Goal: Information Seeking & Learning: Learn about a topic

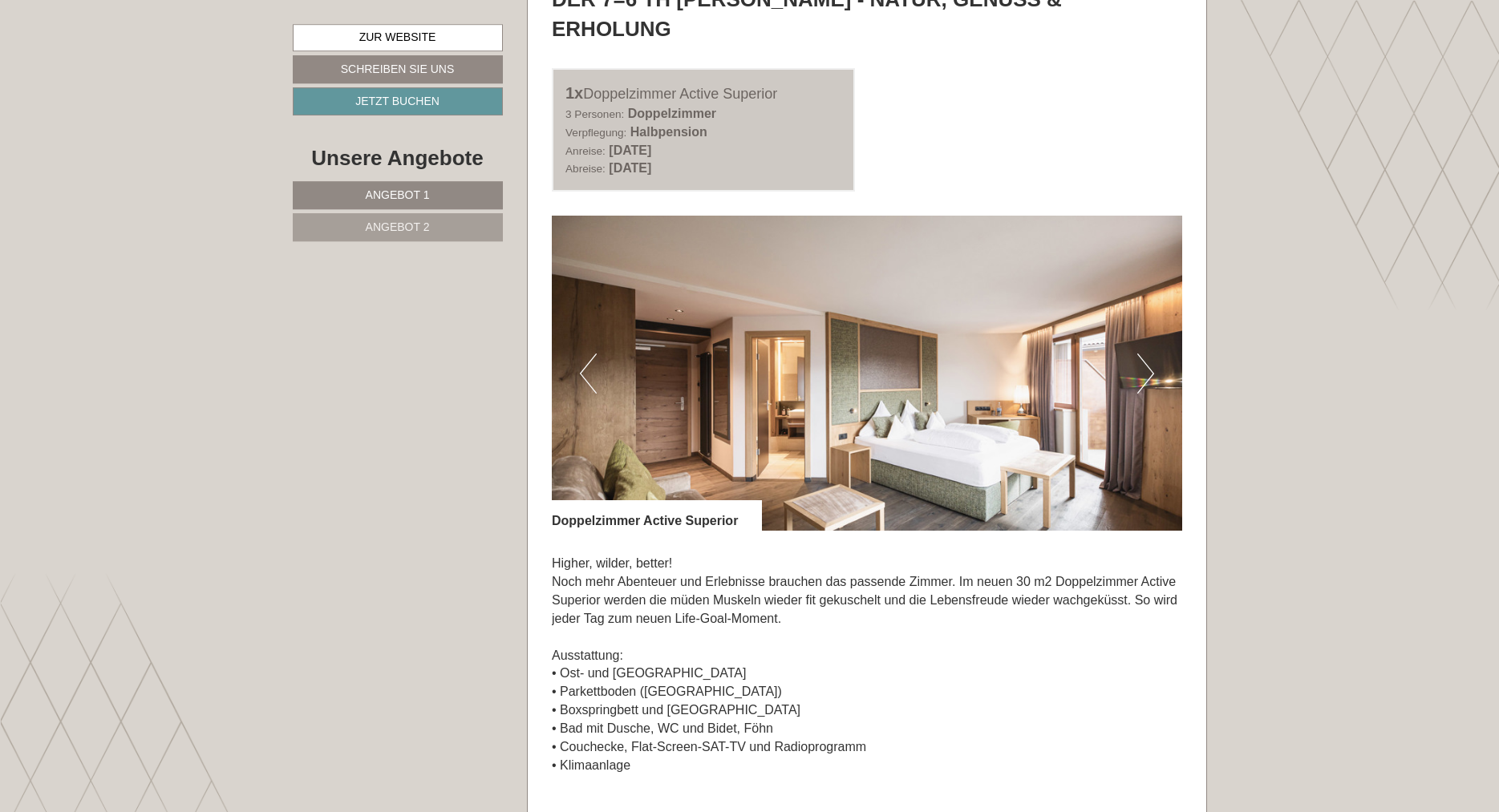
scroll to position [1019, 0]
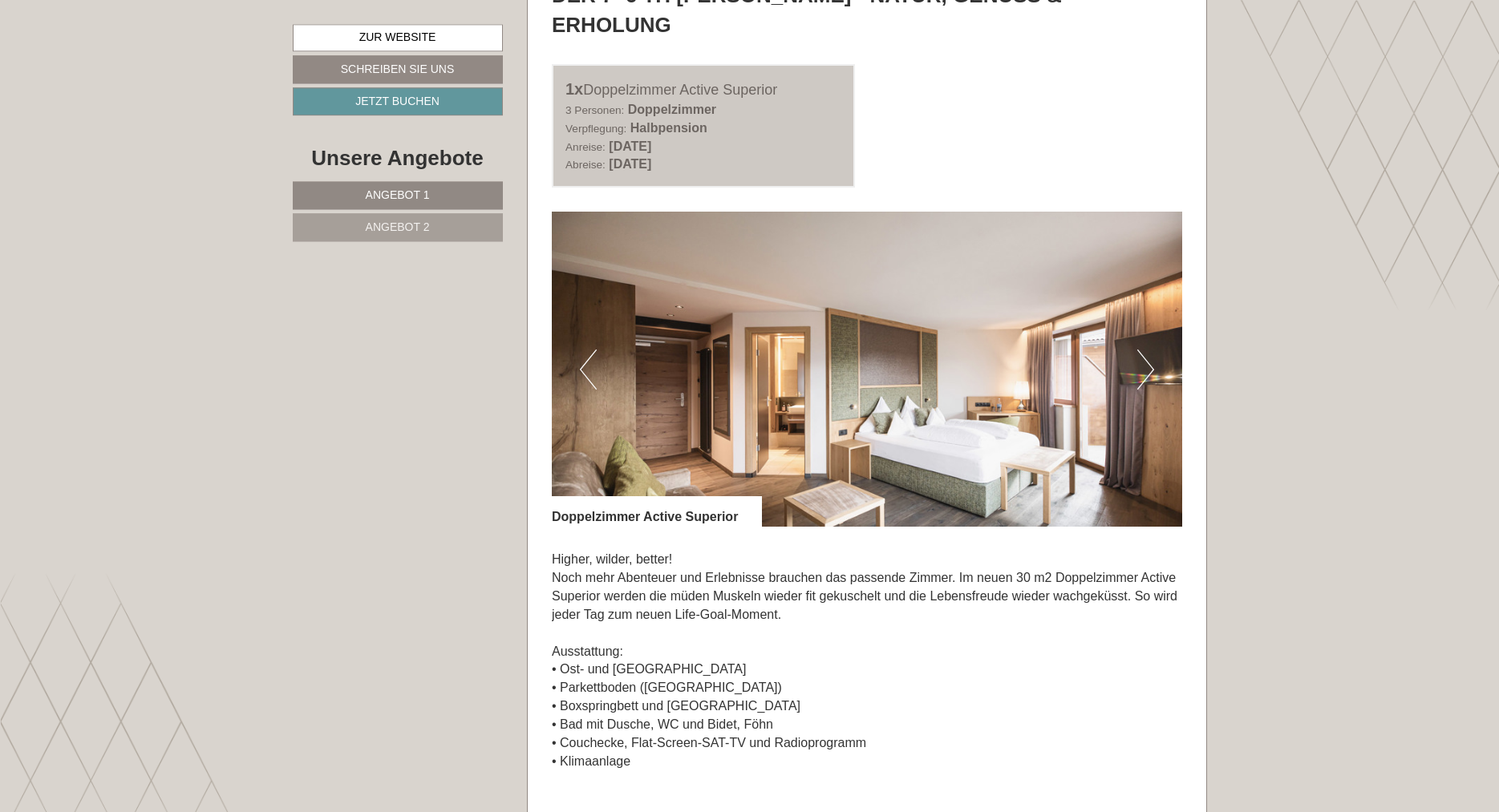
click at [1142, 350] on button "Next" at bounding box center [1145, 369] width 17 height 40
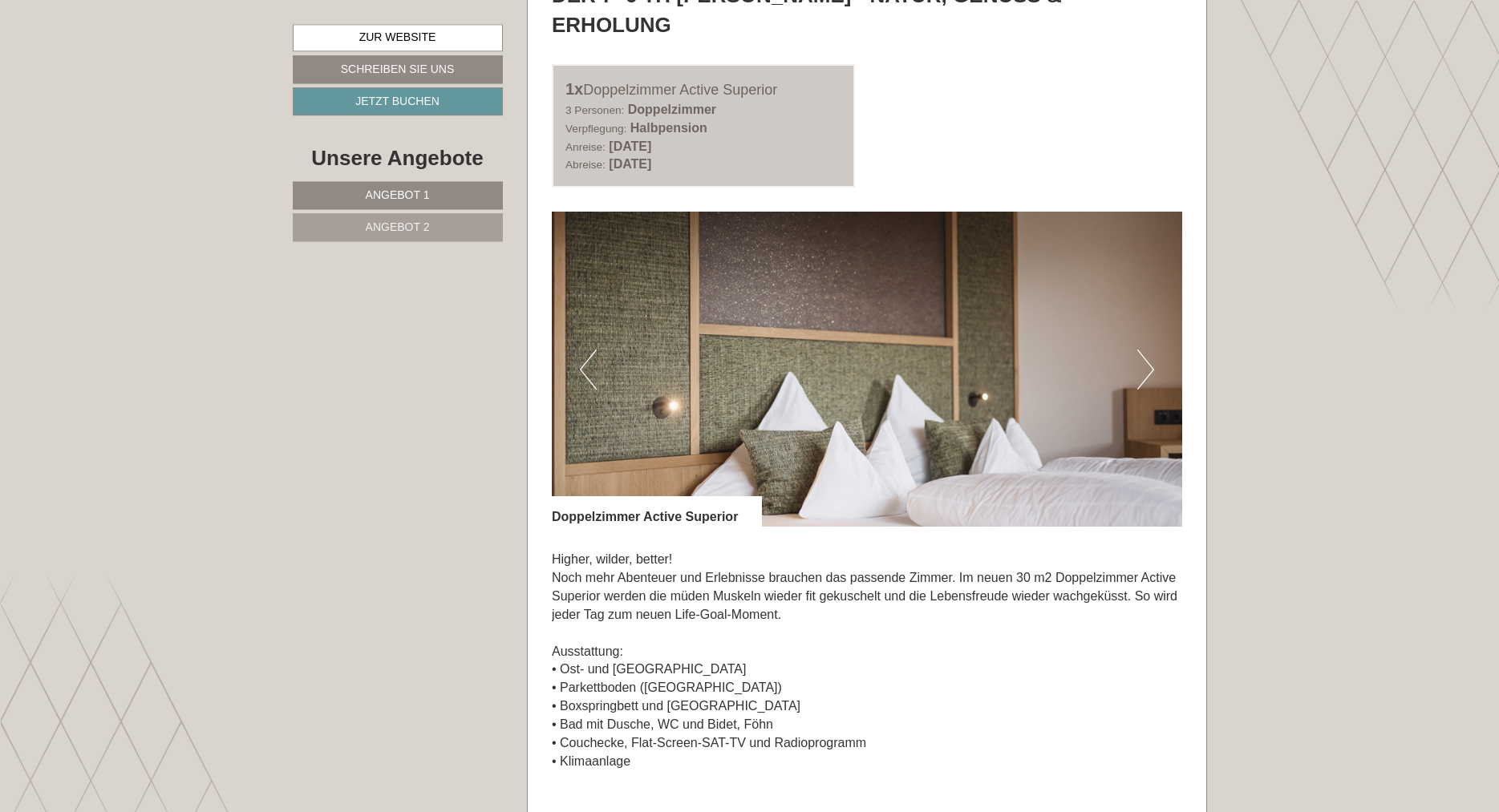
click at [1142, 350] on button "Next" at bounding box center [1145, 369] width 17 height 40
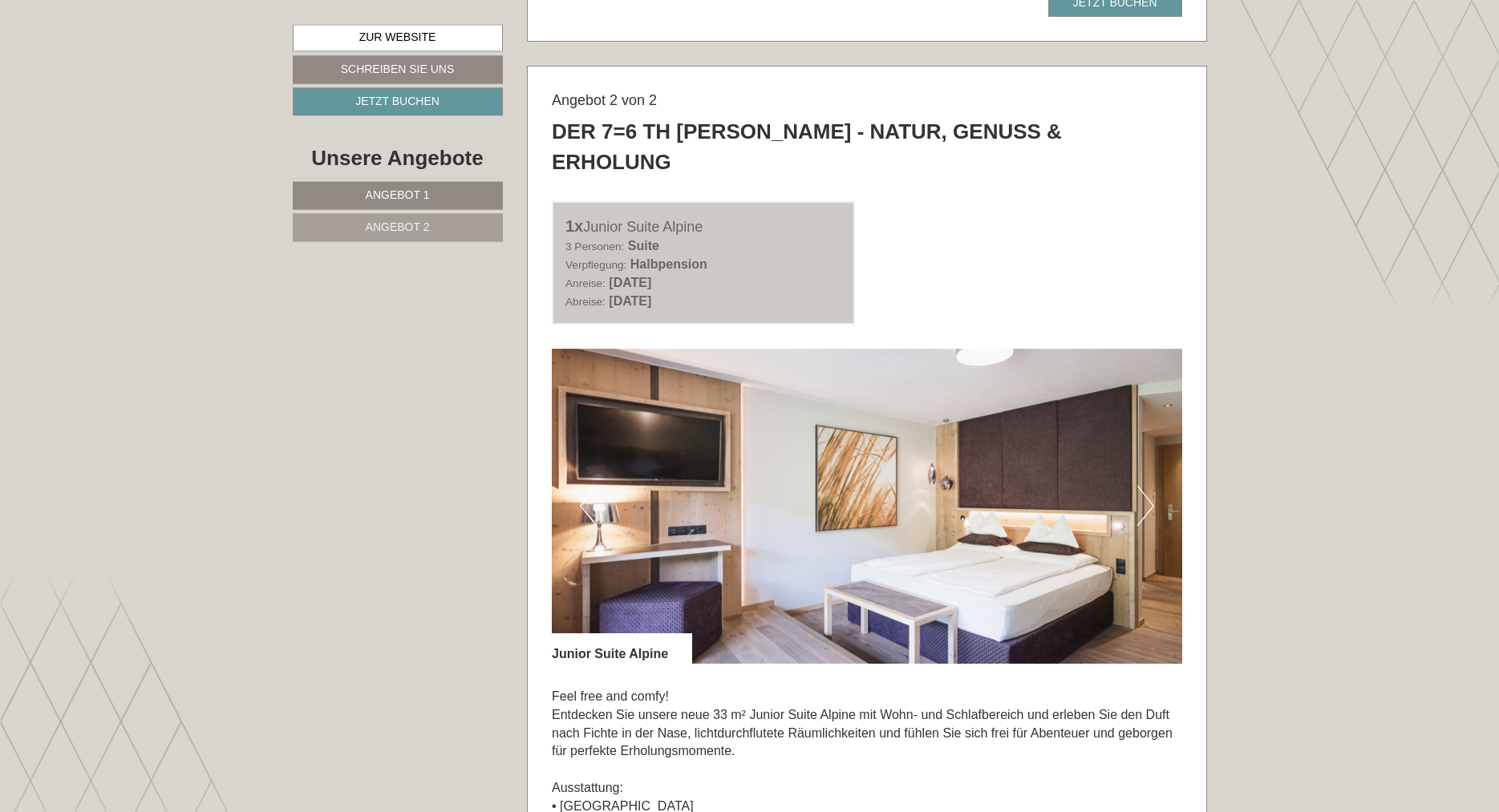
scroll to position [2161, 0]
click at [1143, 485] on button "Next" at bounding box center [1145, 505] width 17 height 40
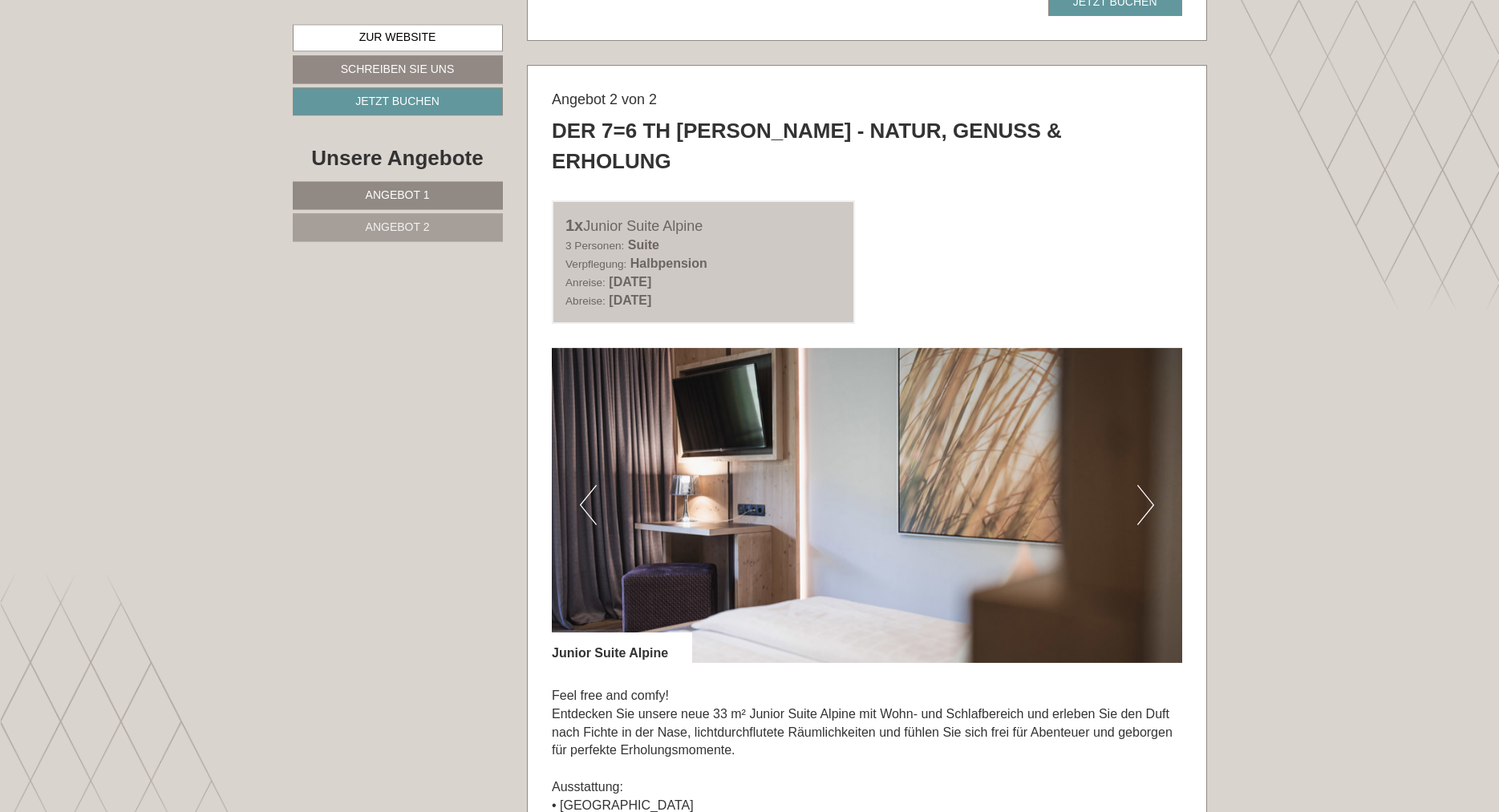
click at [1143, 485] on button "Next" at bounding box center [1145, 505] width 17 height 40
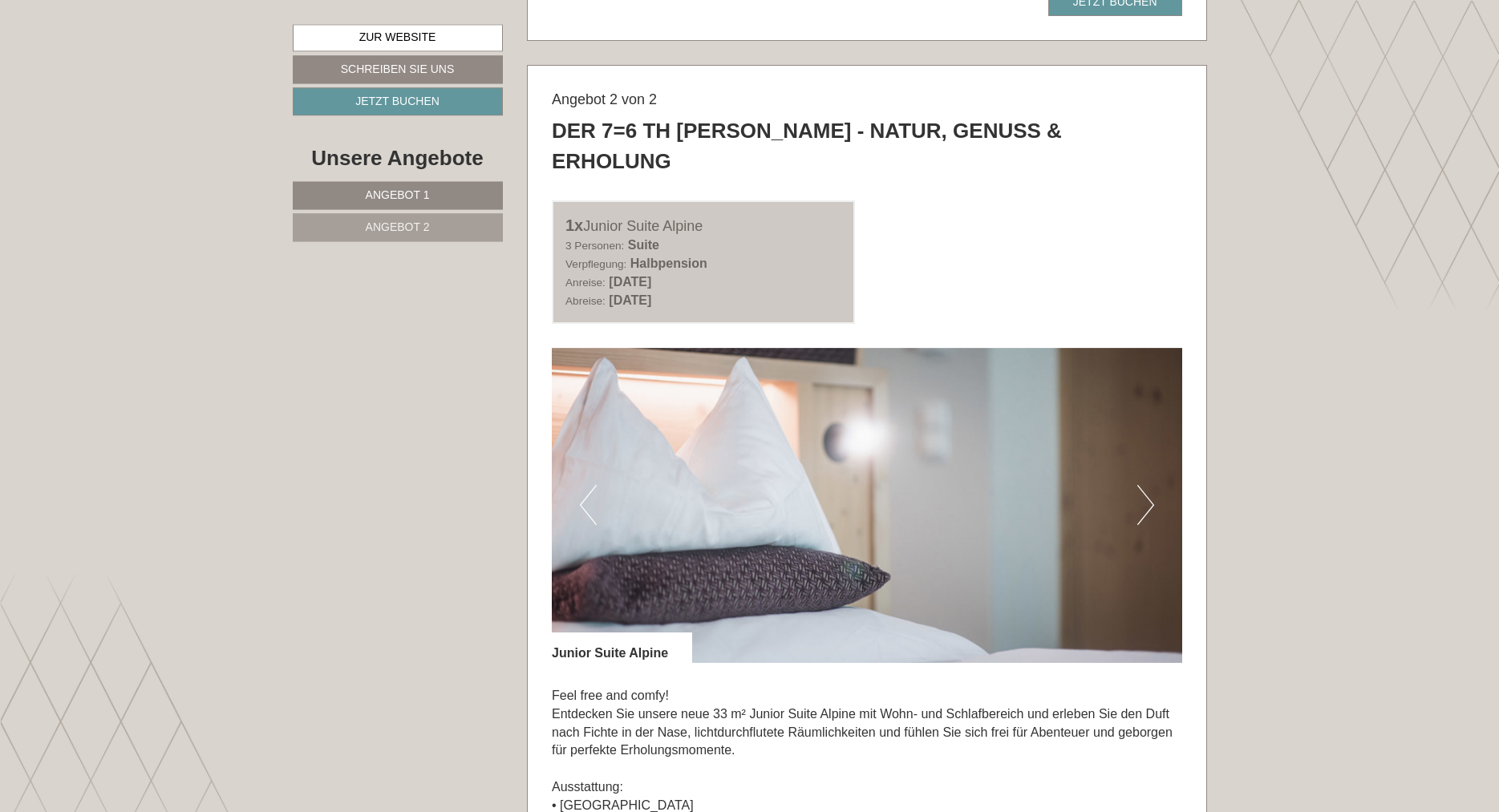
click at [1143, 485] on button "Next" at bounding box center [1145, 505] width 17 height 40
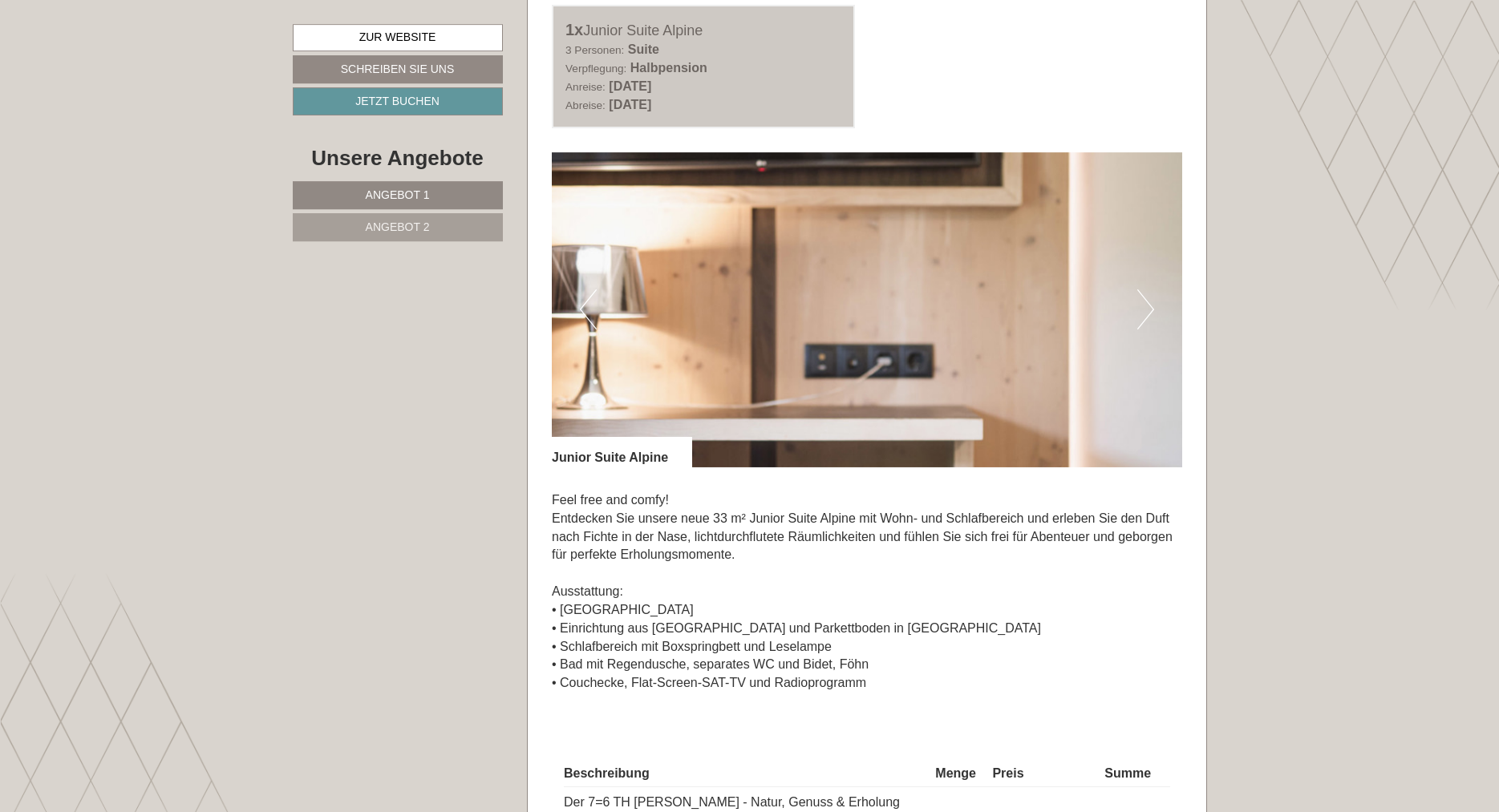
scroll to position [2353, 0]
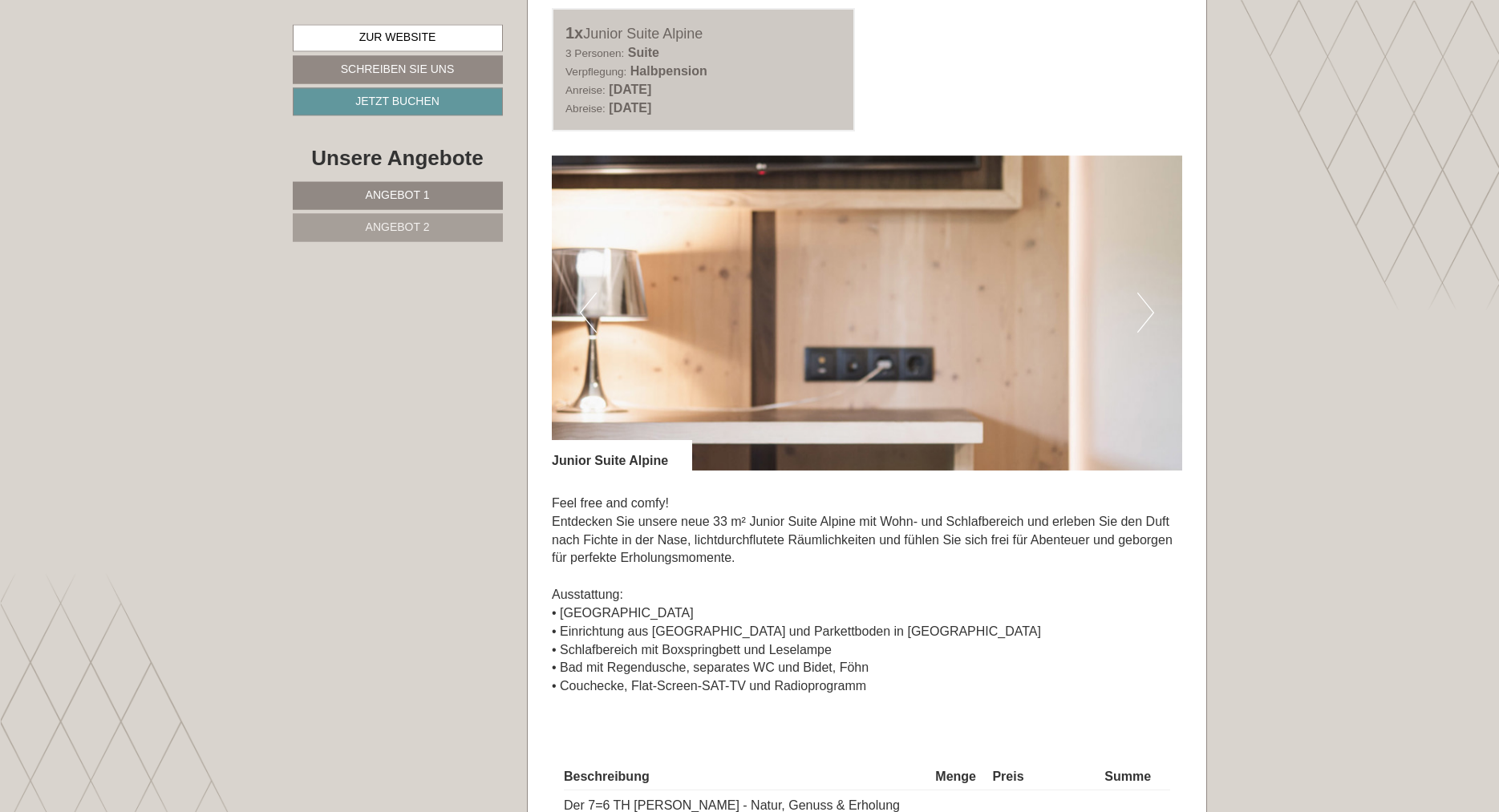
click at [1135, 248] on img at bounding box center [866, 313] width 630 height 315
click at [1144, 292] on button "Next" at bounding box center [1145, 312] width 17 height 40
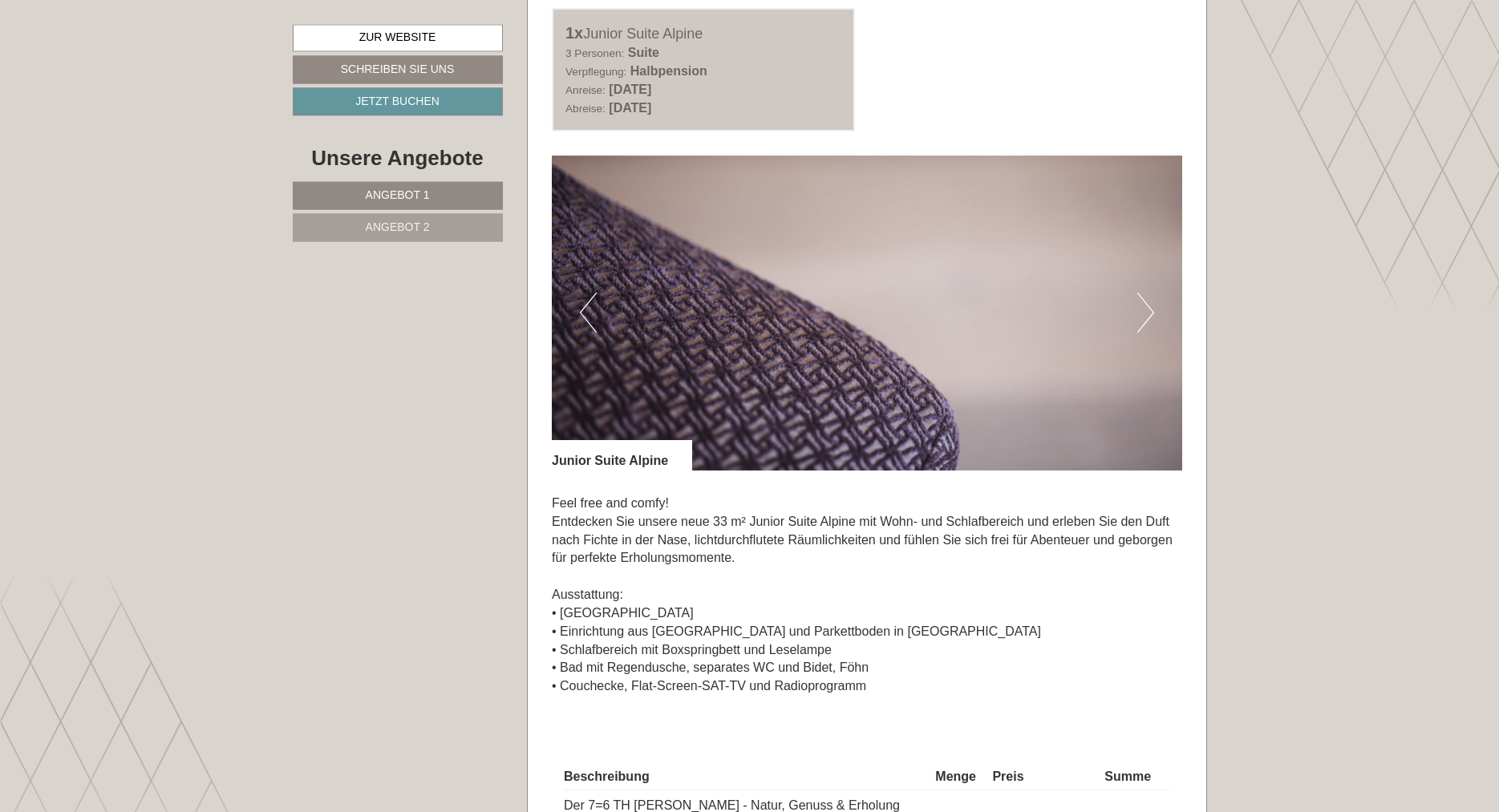
click at [1144, 292] on button "Next" at bounding box center [1145, 312] width 17 height 40
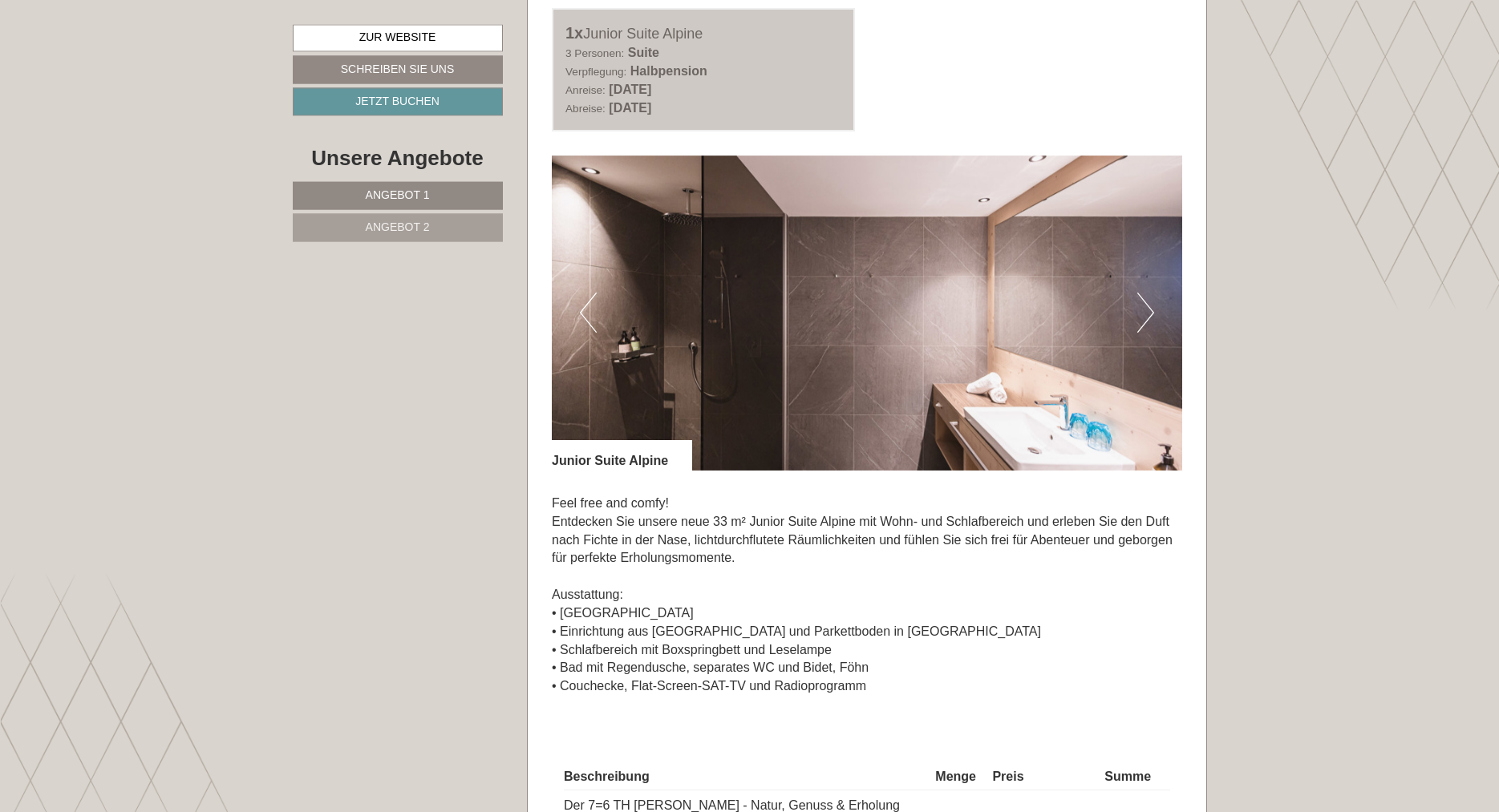
click at [1144, 292] on button "Next" at bounding box center [1145, 312] width 17 height 40
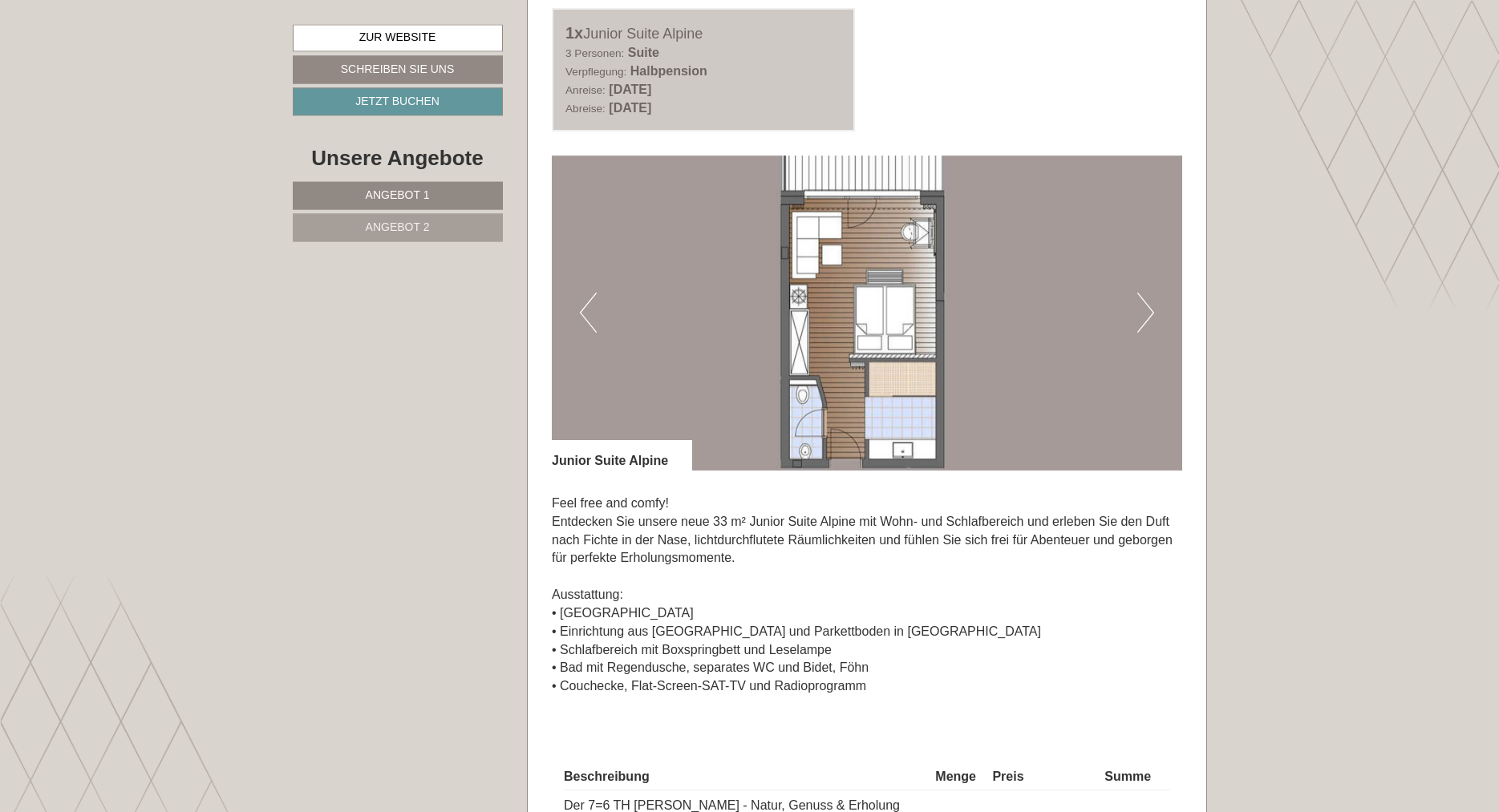
click at [1147, 292] on button "Next" at bounding box center [1145, 312] width 17 height 40
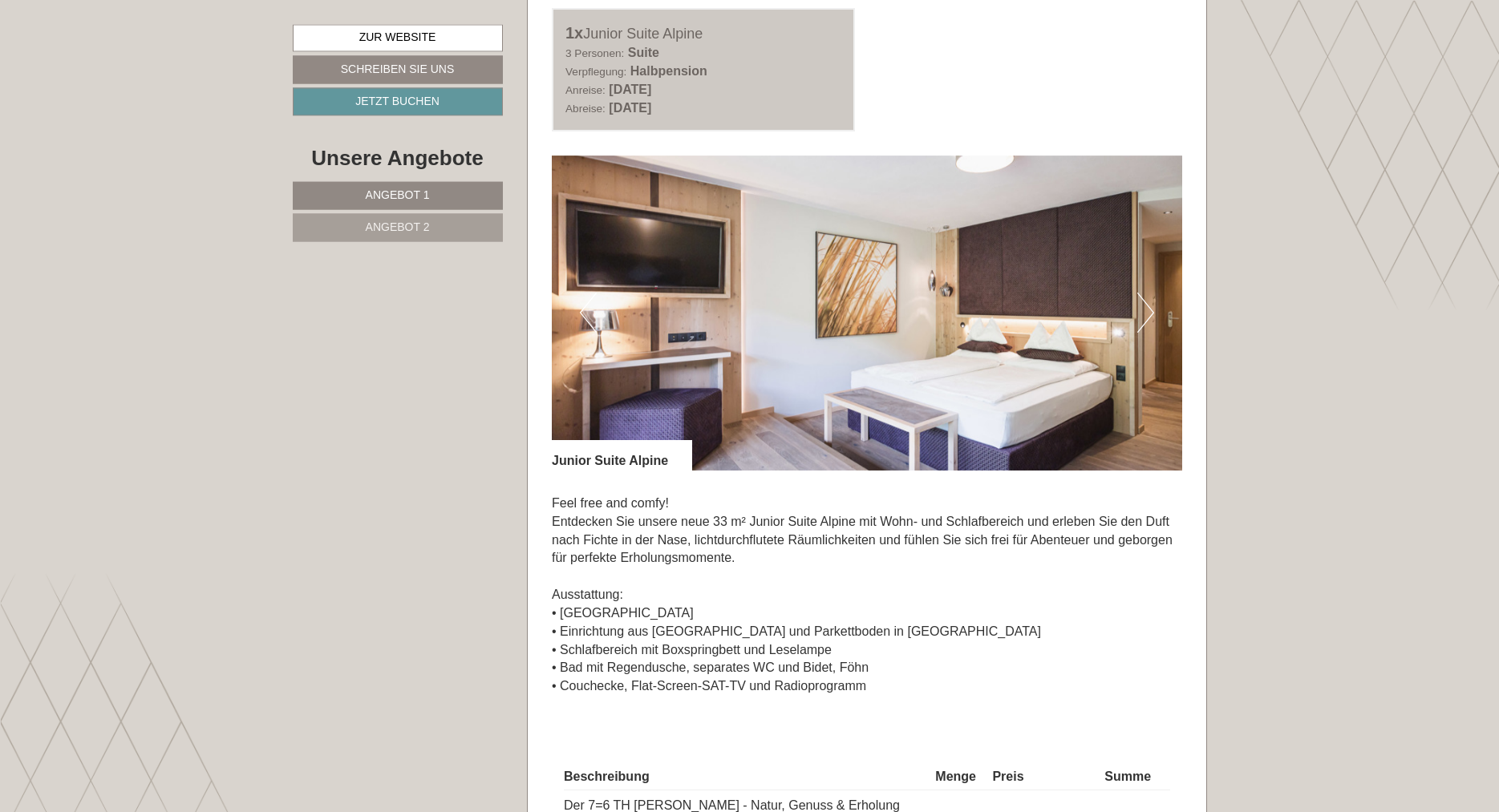
click at [1147, 292] on button "Next" at bounding box center [1145, 312] width 17 height 40
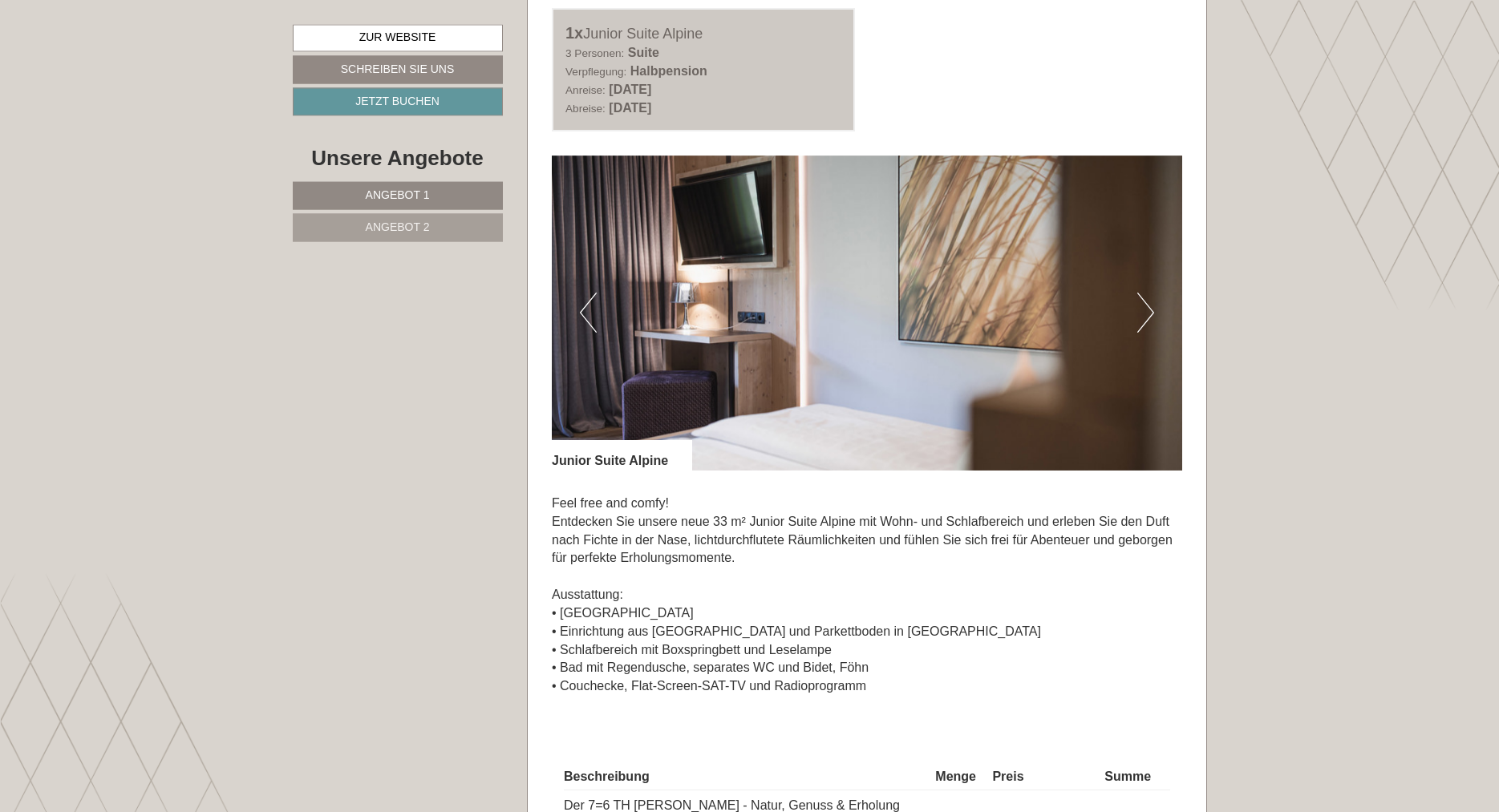
click at [597, 246] on img at bounding box center [866, 313] width 630 height 315
click at [585, 292] on button "Previous" at bounding box center [588, 312] width 17 height 40
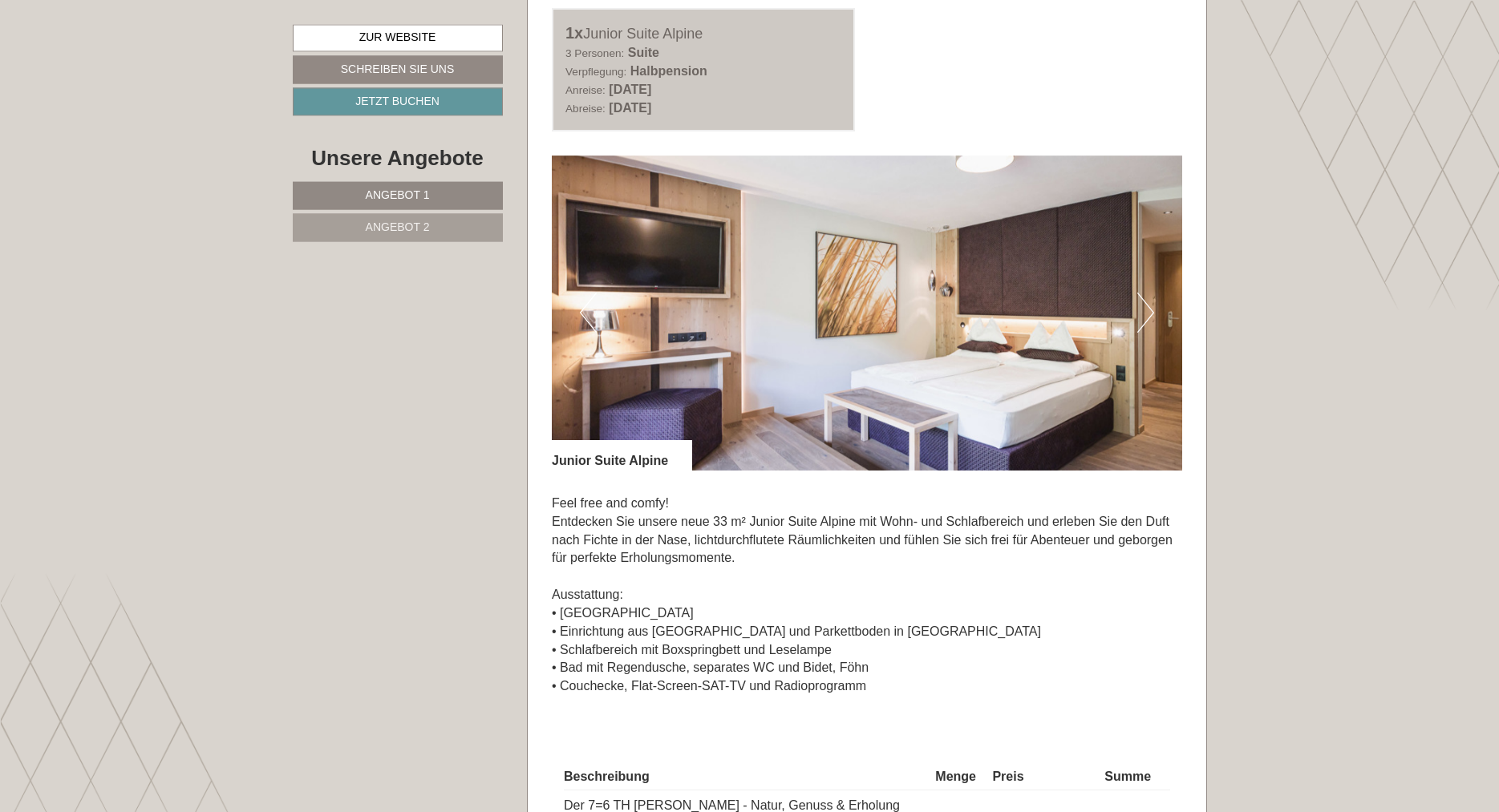
click at [585, 292] on button "Previous" at bounding box center [588, 312] width 17 height 40
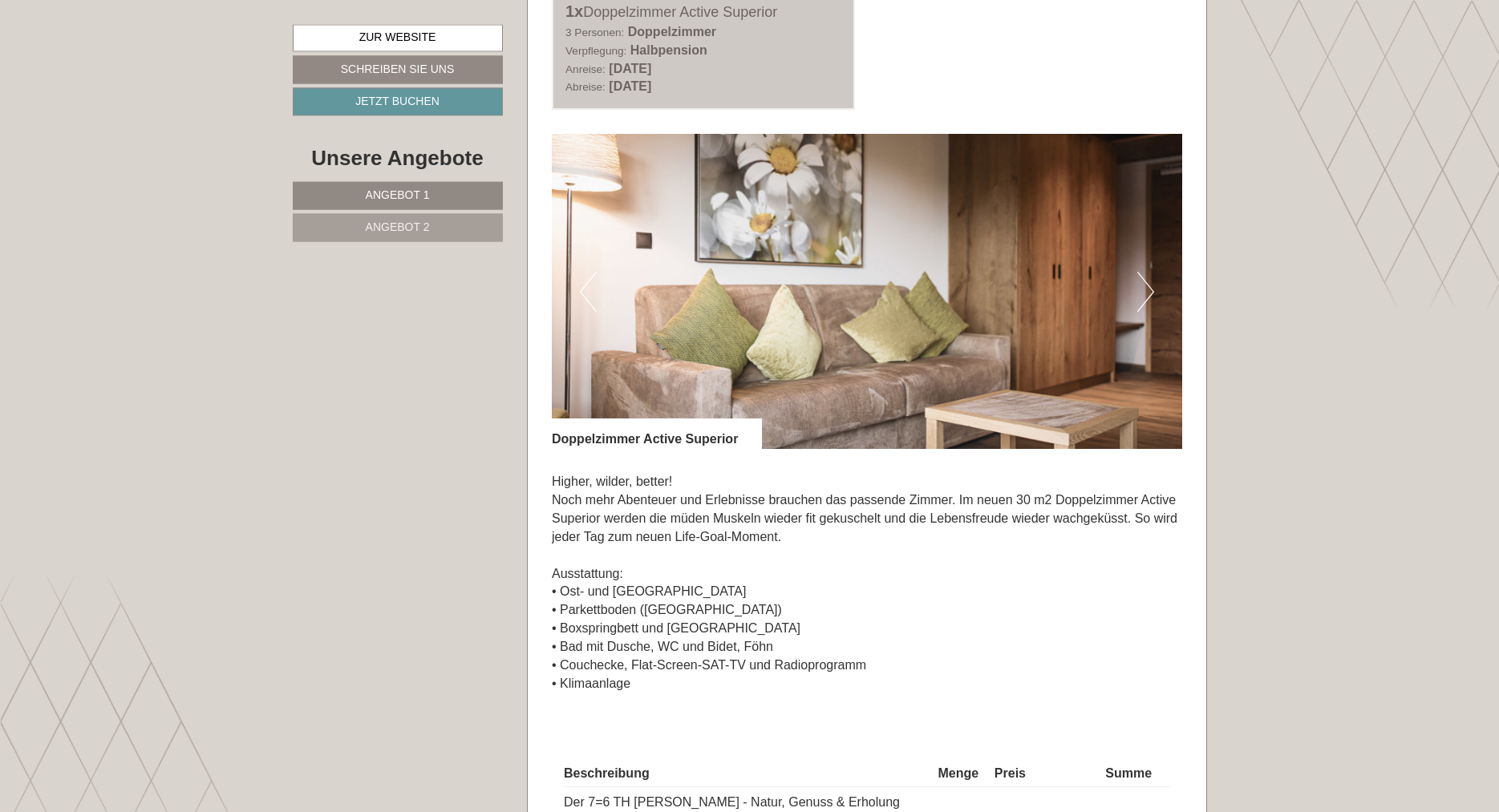
scroll to position [1095, 0]
click at [1139, 274] on button "Next" at bounding box center [1145, 293] width 17 height 40
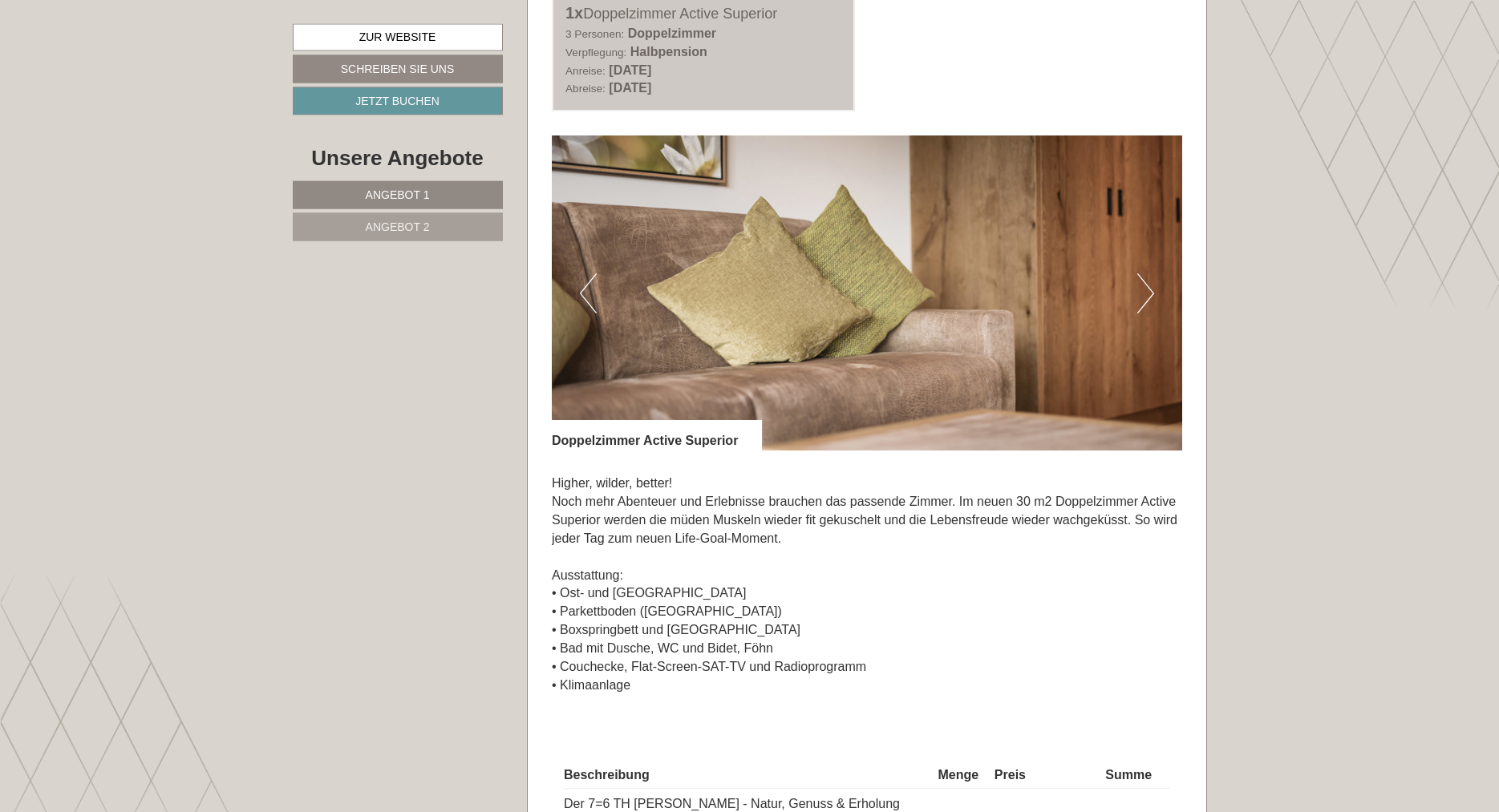
click at [1139, 274] on button "Next" at bounding box center [1145, 293] width 17 height 40
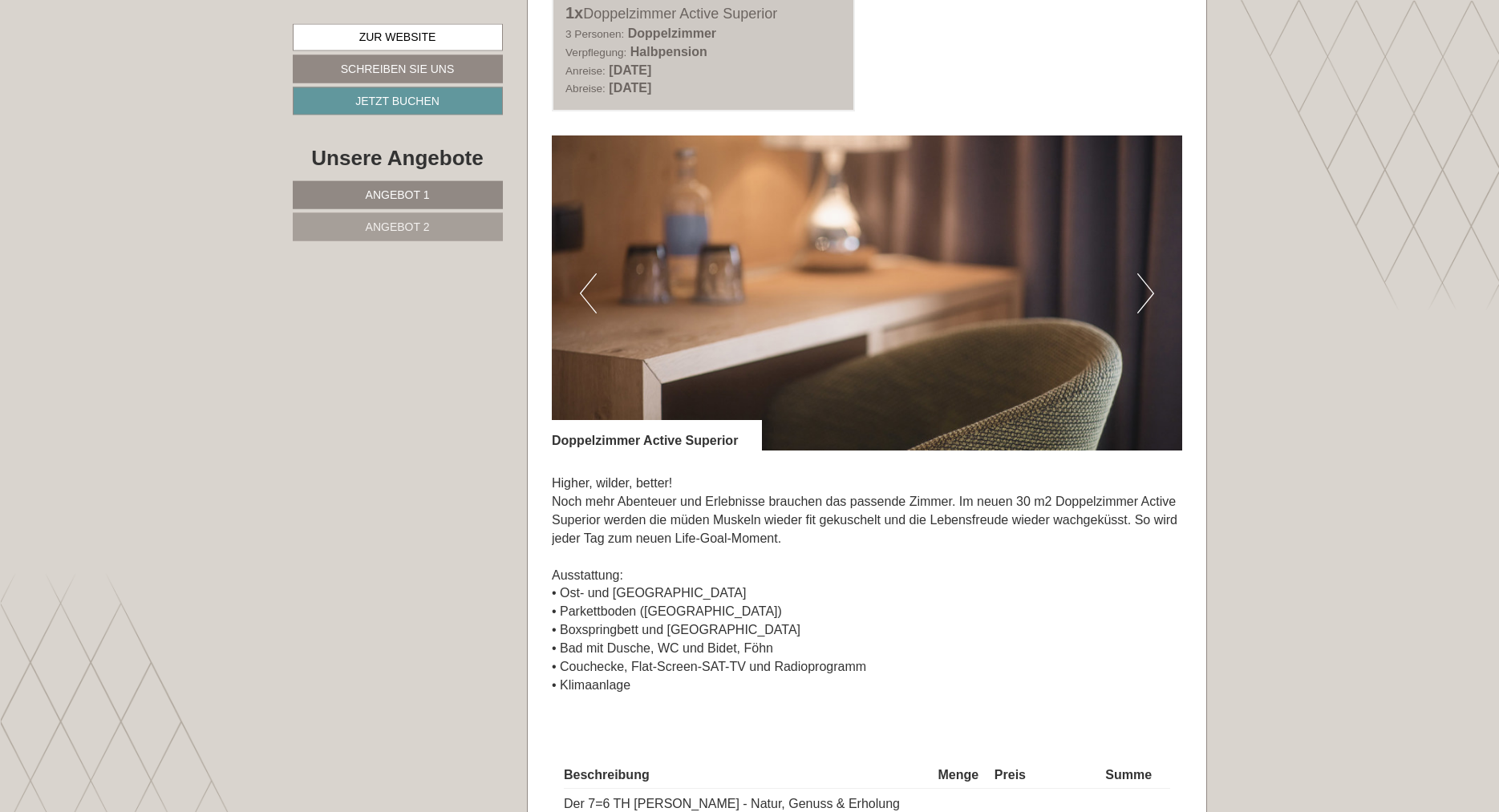
click at [1139, 274] on button "Next" at bounding box center [1145, 293] width 17 height 40
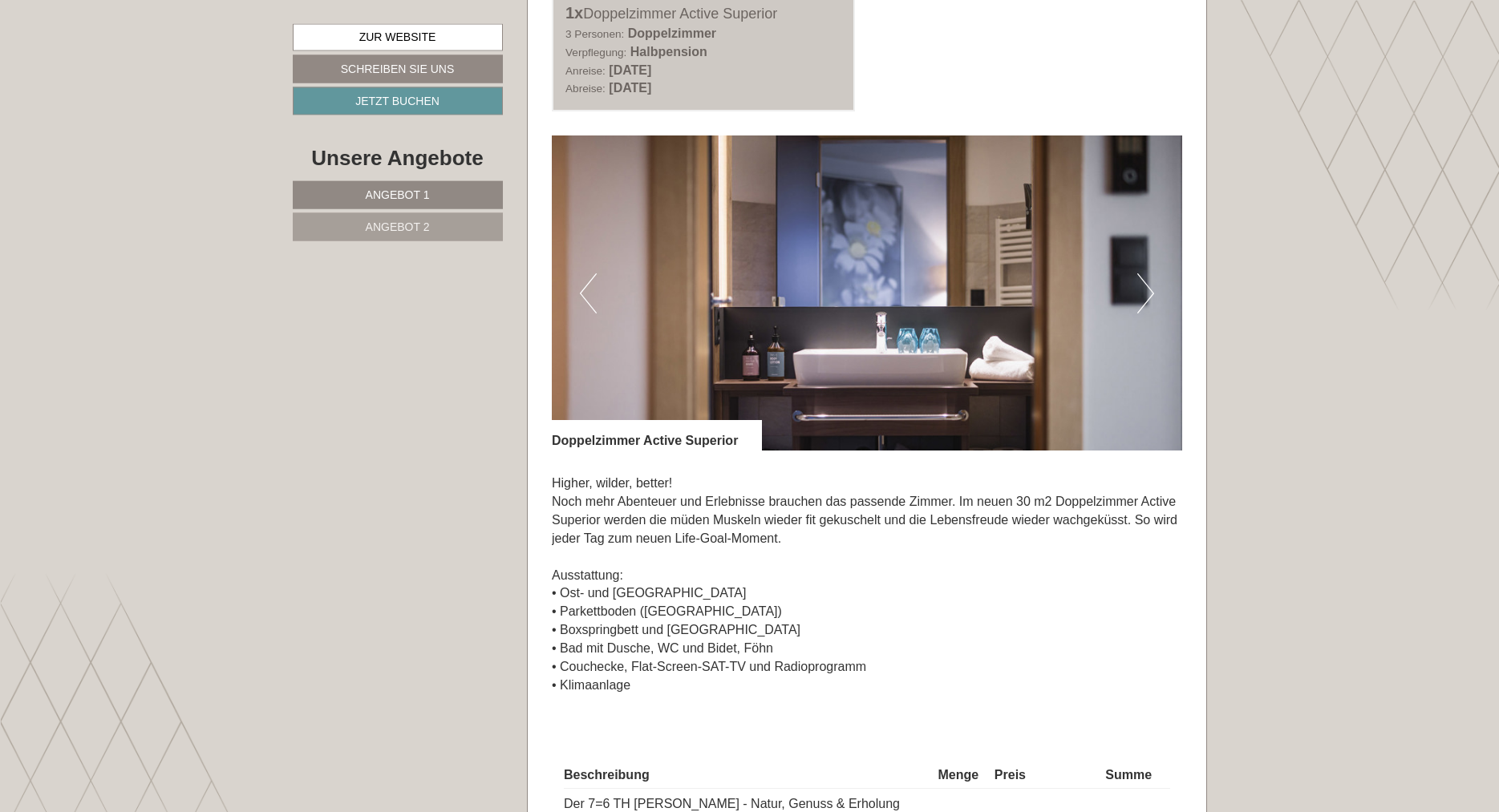
click at [1139, 274] on button "Next" at bounding box center [1145, 293] width 17 height 40
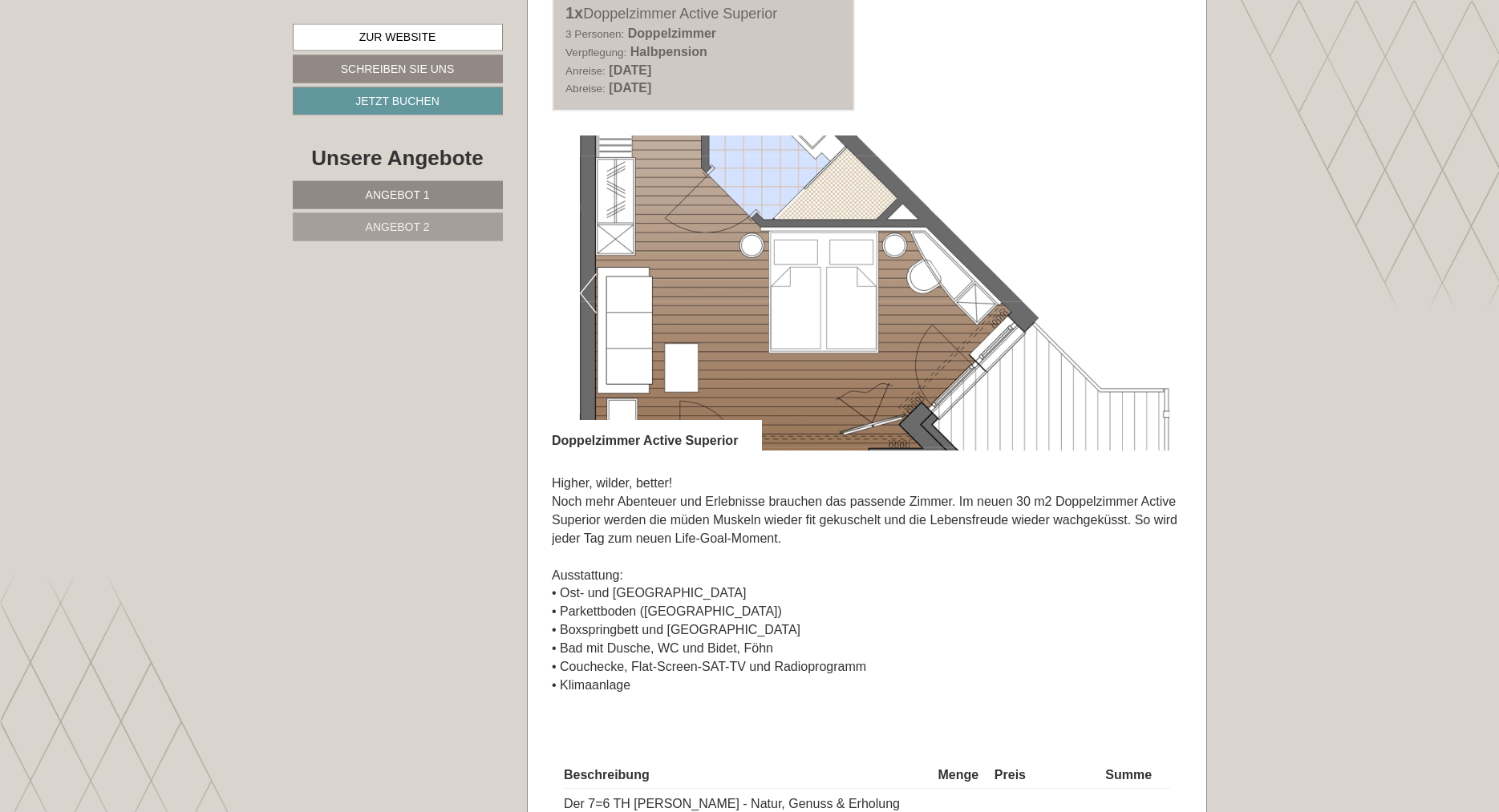
click at [669, 278] on img at bounding box center [866, 293] width 630 height 315
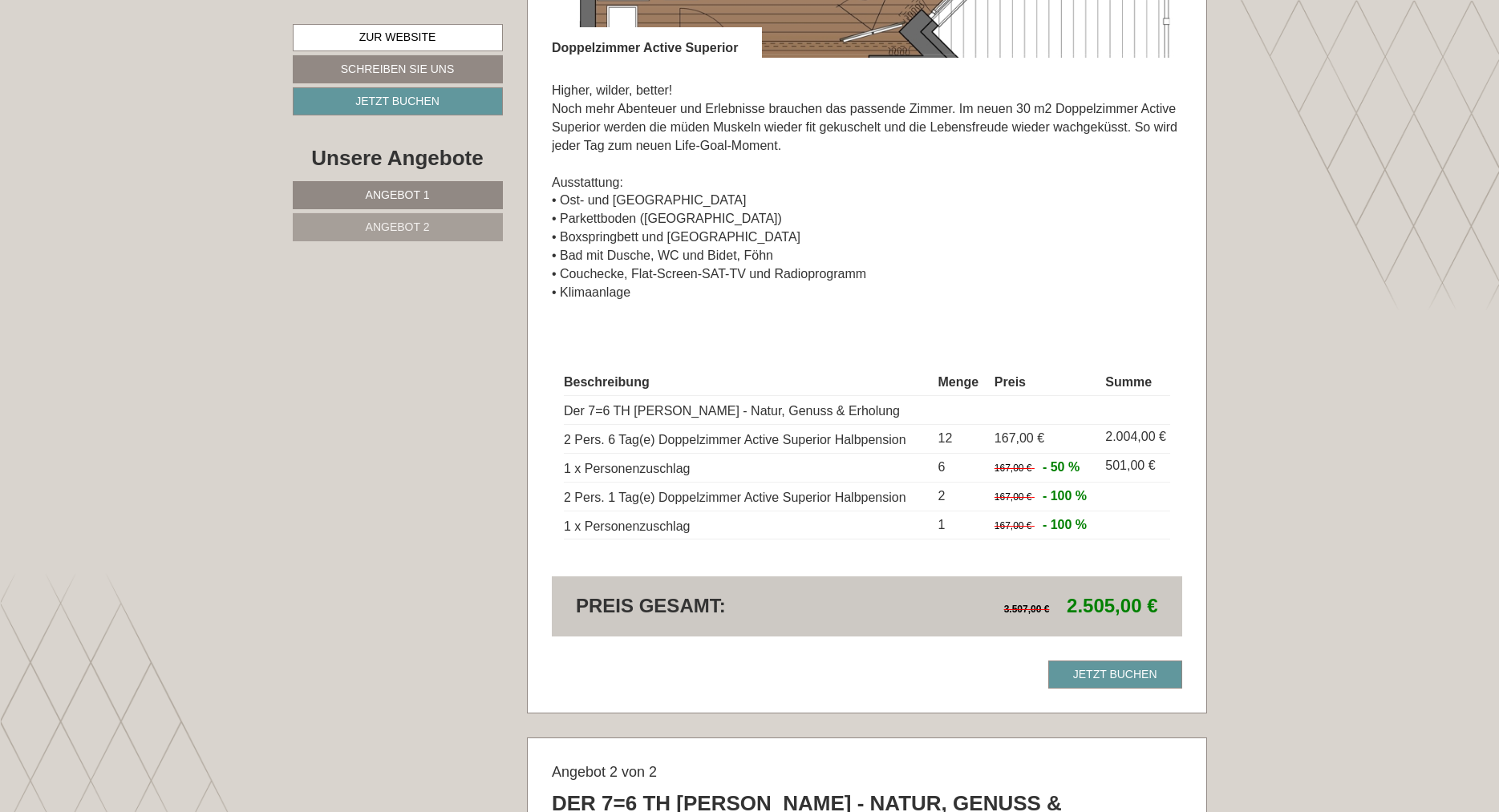
scroll to position [1465, 0]
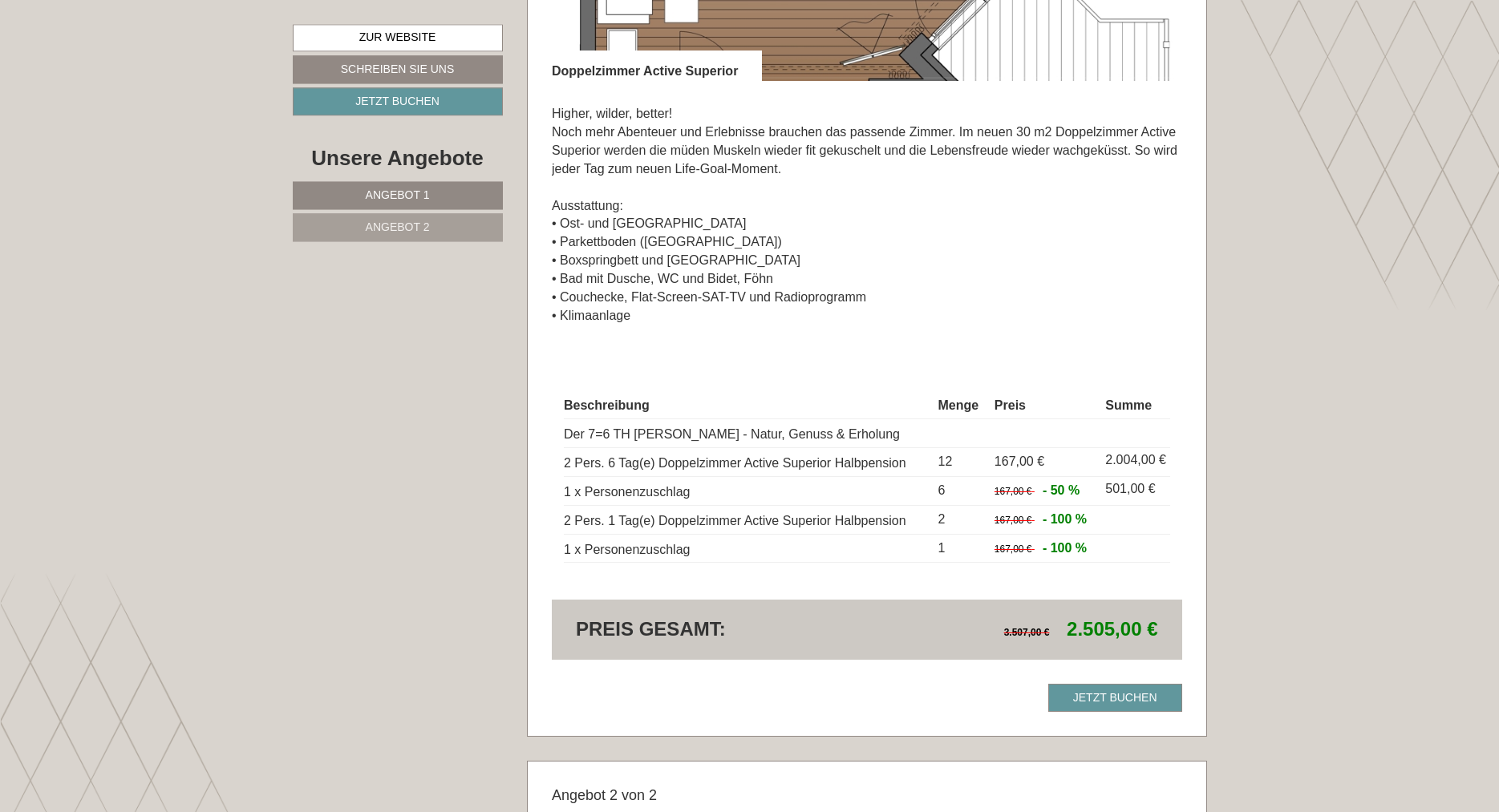
click at [392, 230] on span "Angebot 2" at bounding box center [397, 227] width 64 height 13
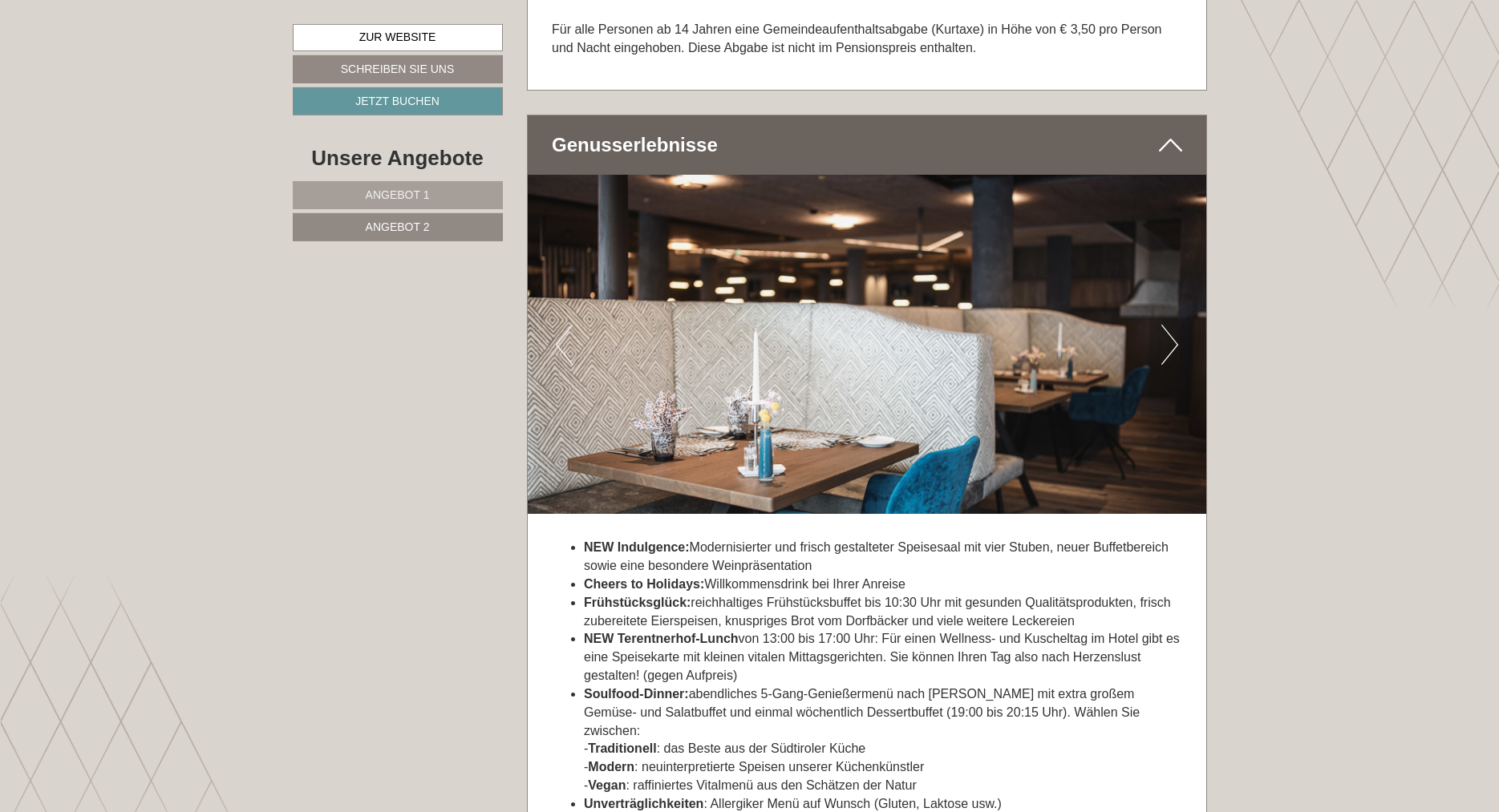
scroll to position [3089, 0]
click at [1168, 325] on button "Next" at bounding box center [1170, 345] width 17 height 40
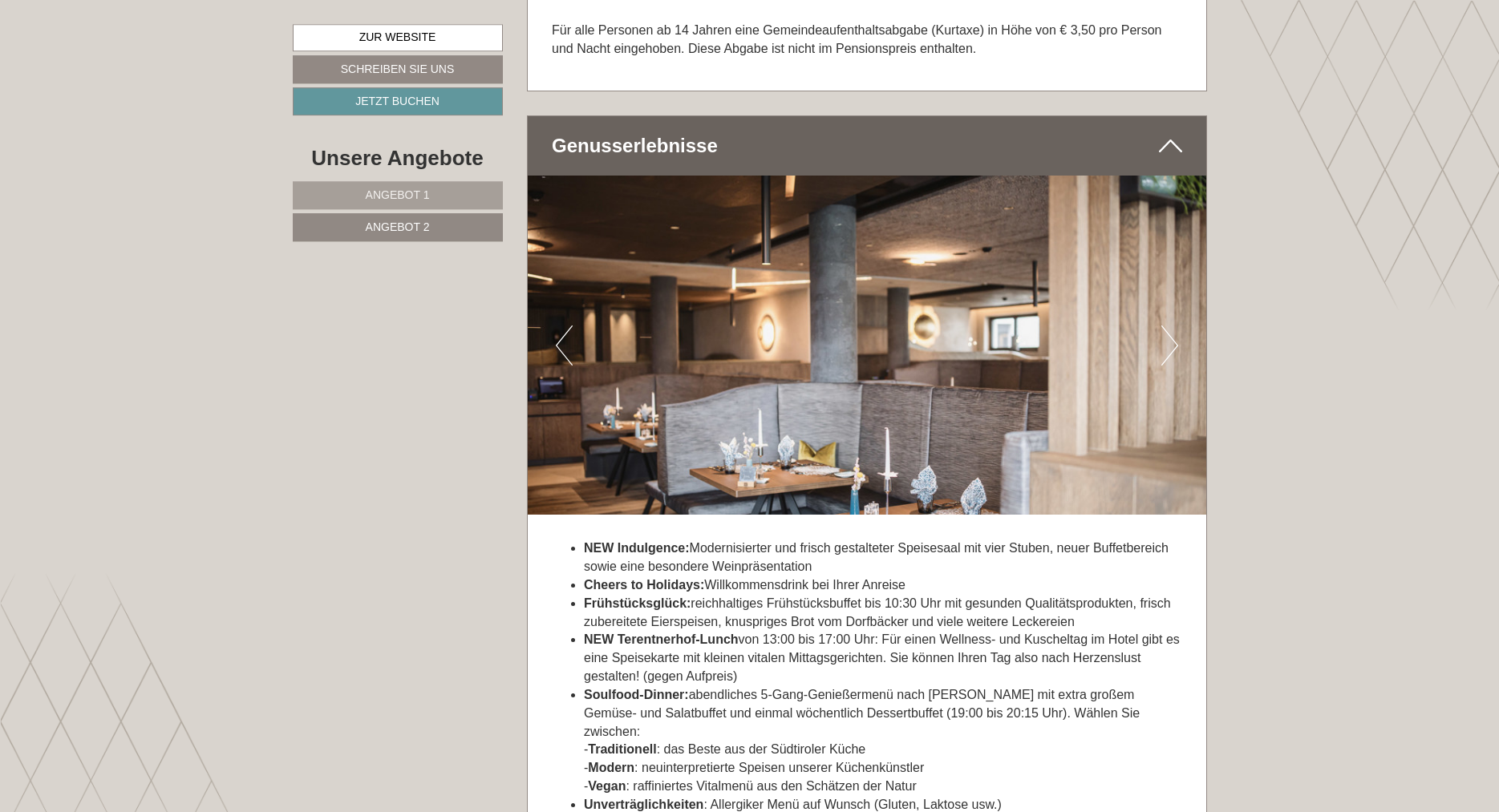
click at [1168, 325] on button "Next" at bounding box center [1170, 345] width 17 height 40
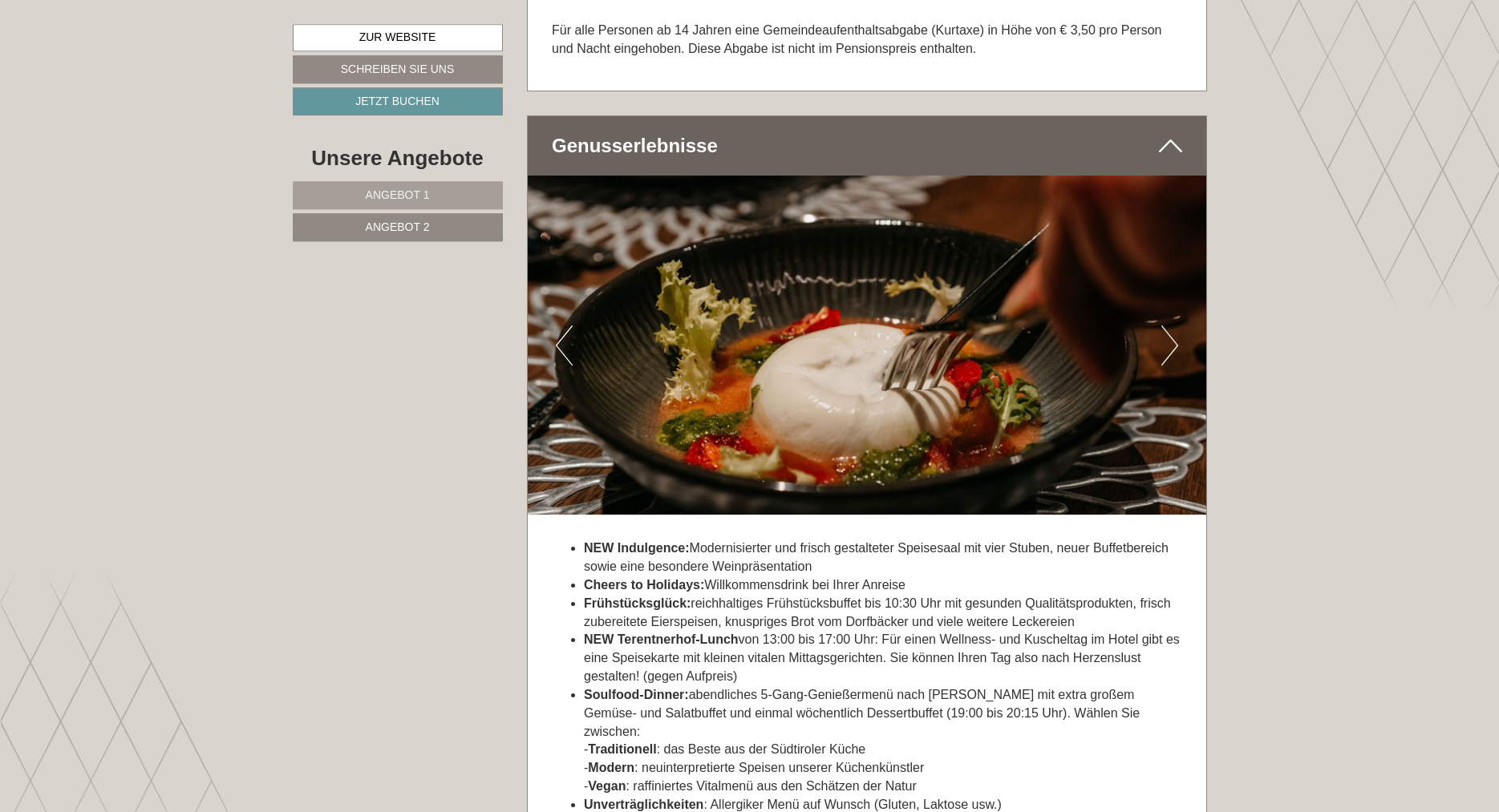
click at [1168, 325] on button "Next" at bounding box center [1170, 345] width 17 height 40
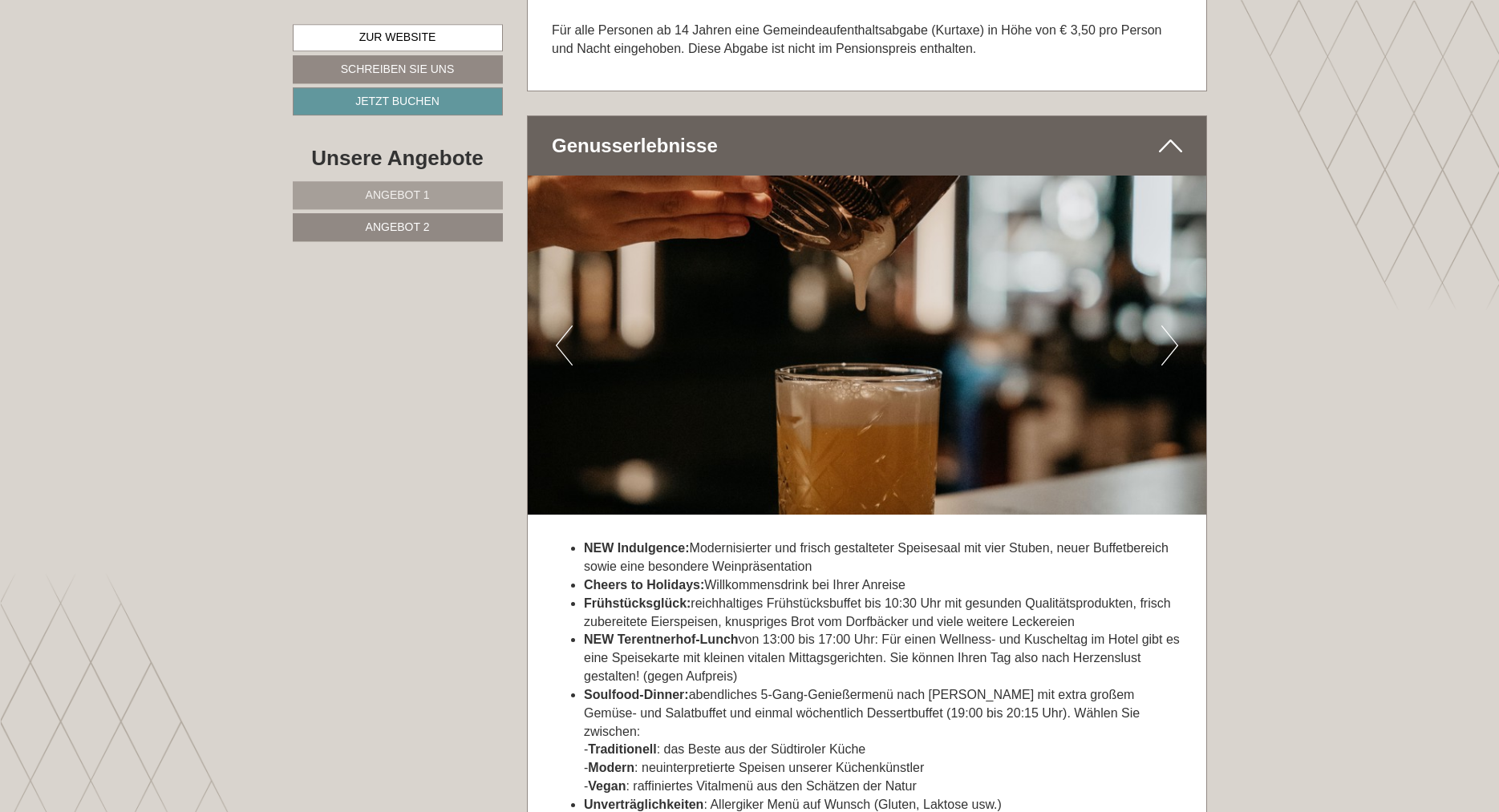
click at [1168, 325] on button "Next" at bounding box center [1170, 345] width 17 height 40
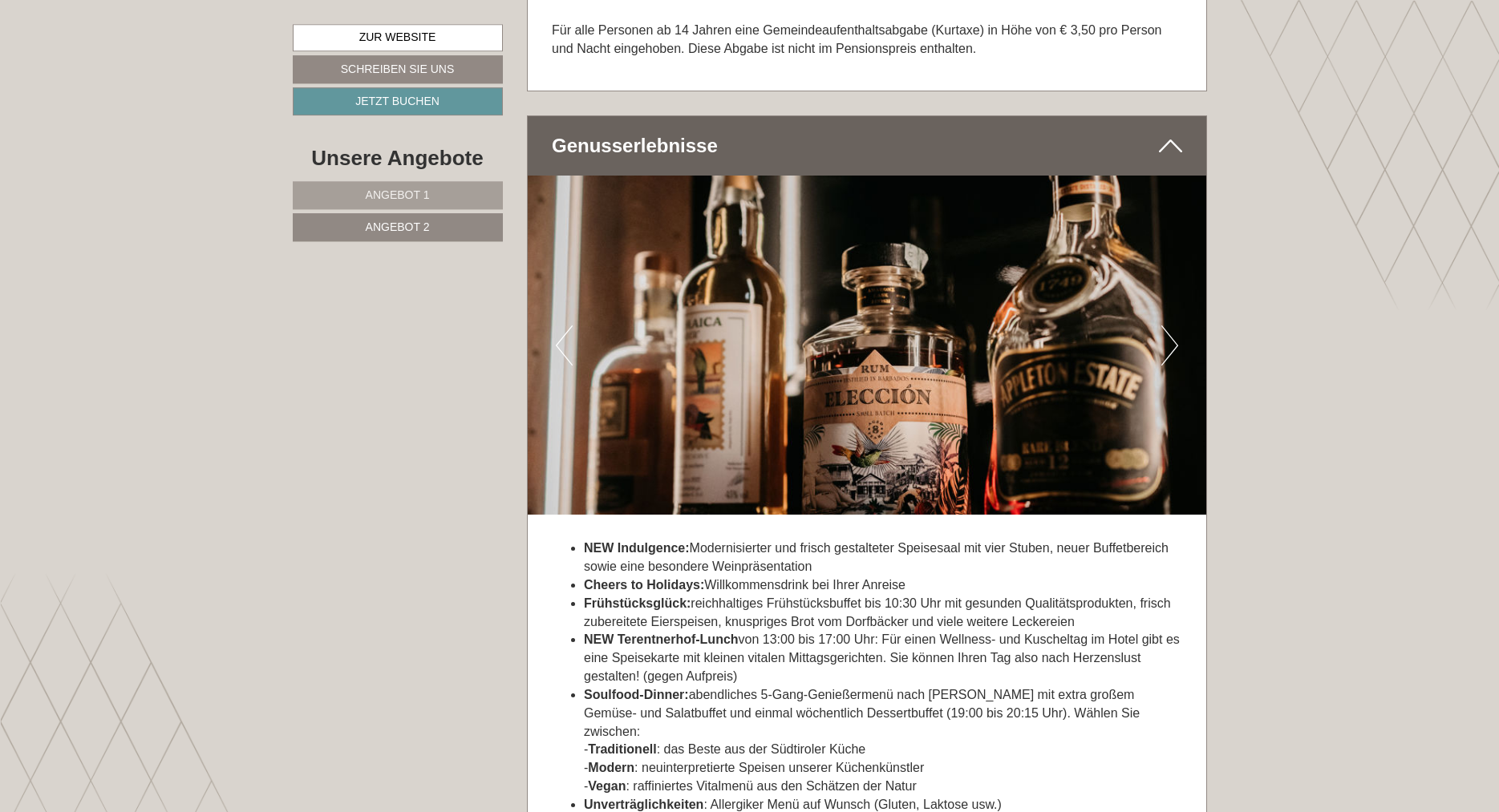
click at [1168, 325] on button "Next" at bounding box center [1170, 345] width 17 height 40
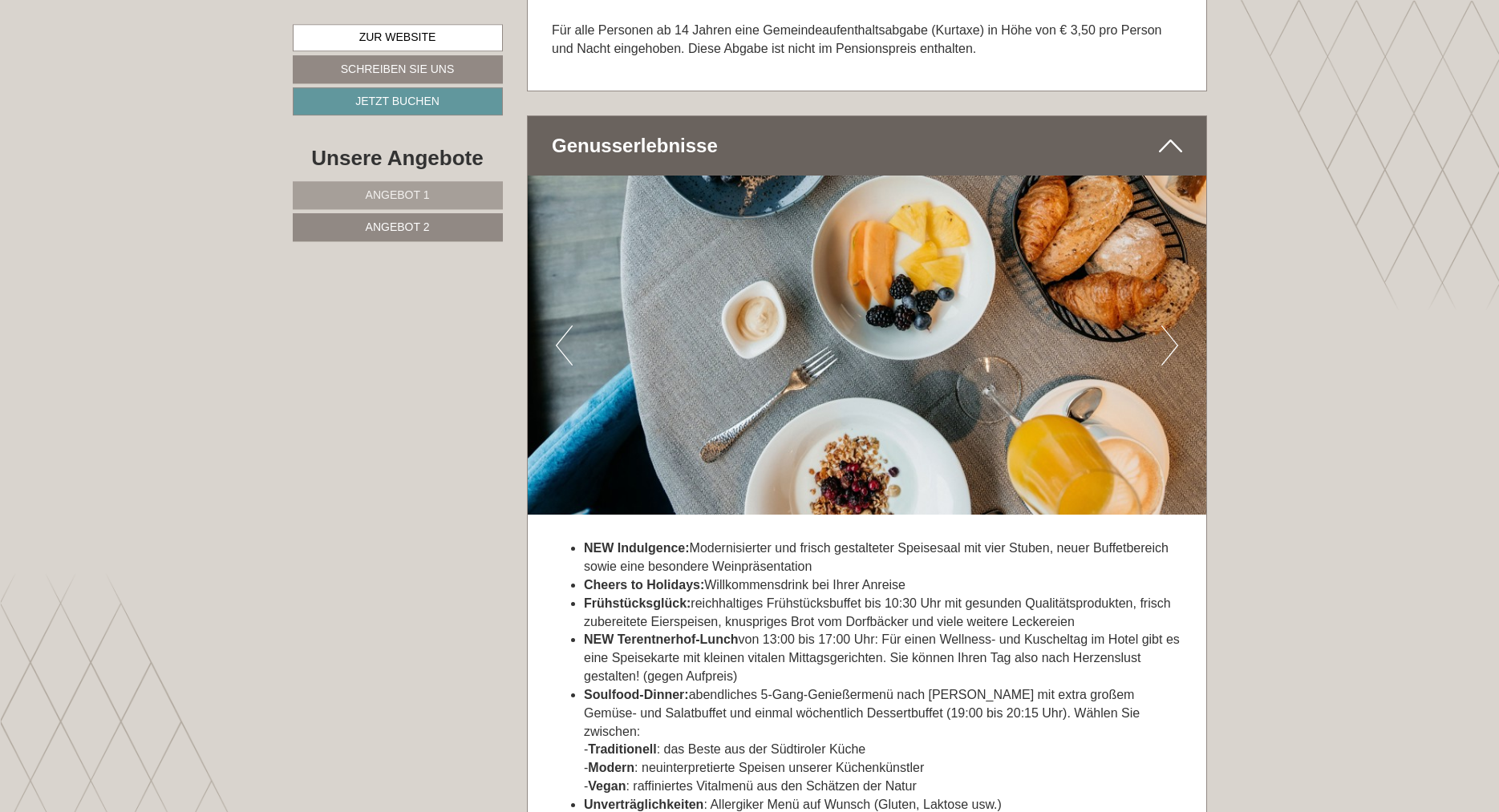
click at [1168, 325] on button "Next" at bounding box center [1170, 345] width 17 height 40
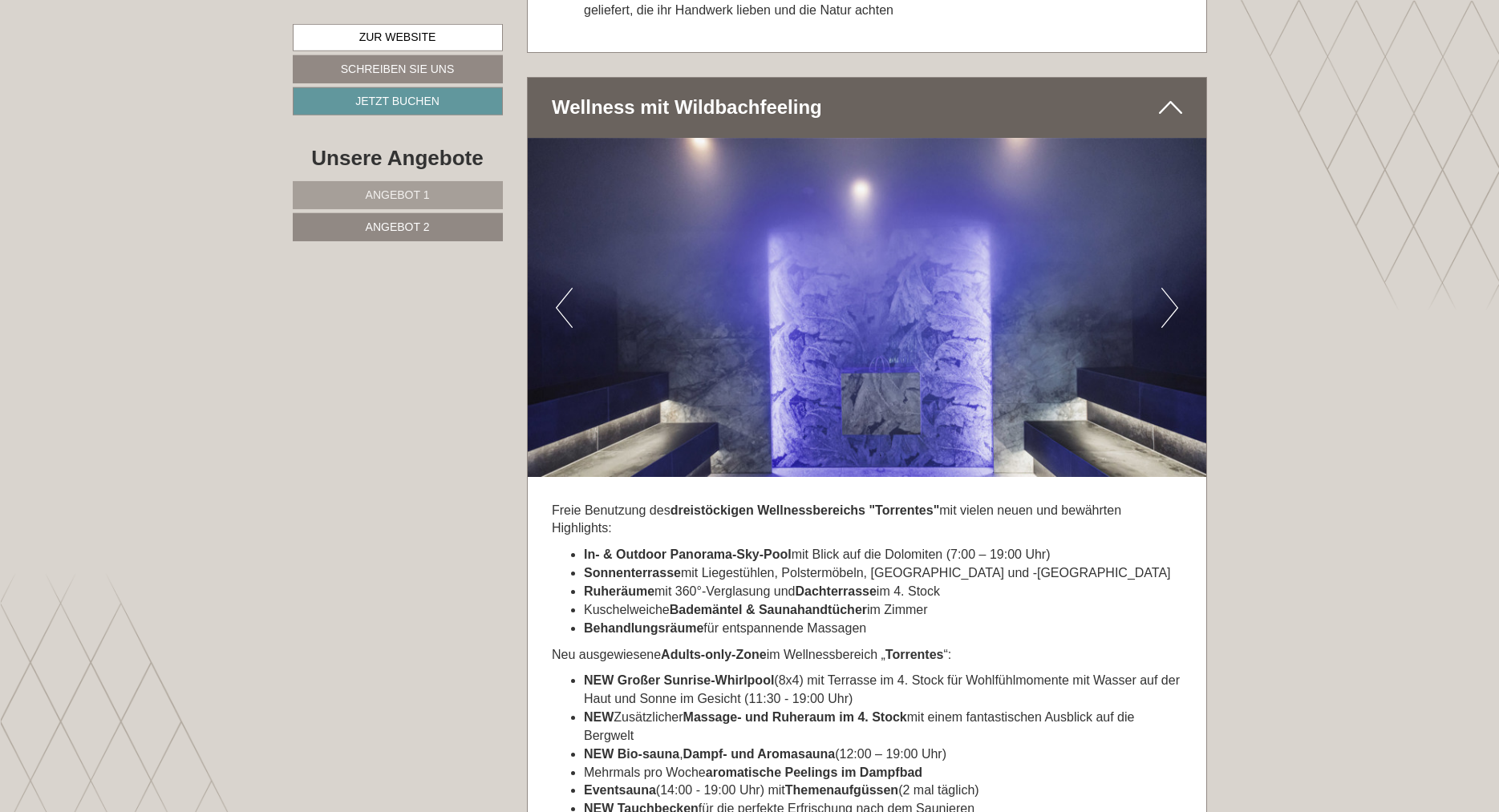
scroll to position [3942, 0]
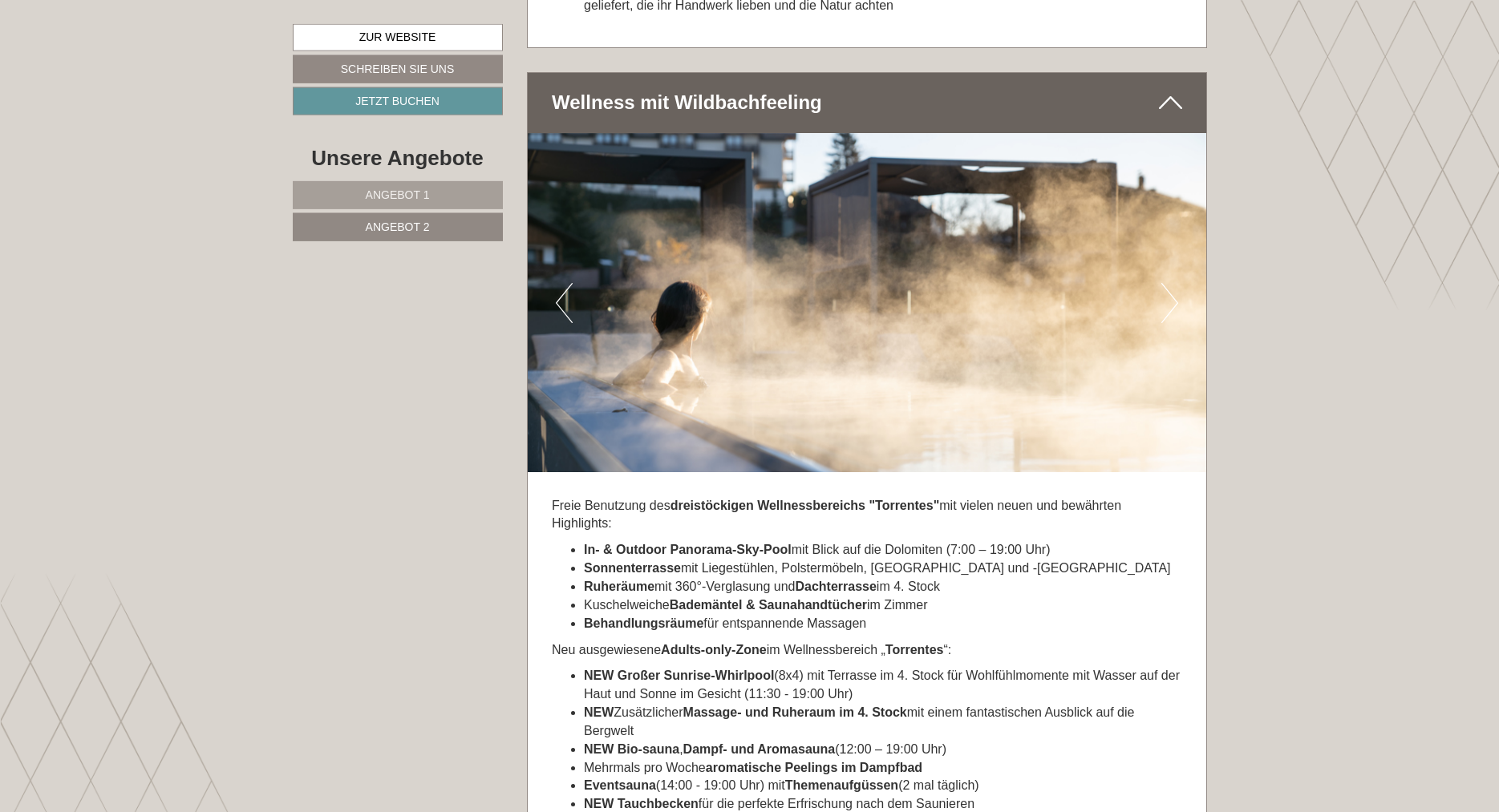
click at [1166, 283] on button "Next" at bounding box center [1170, 302] width 17 height 40
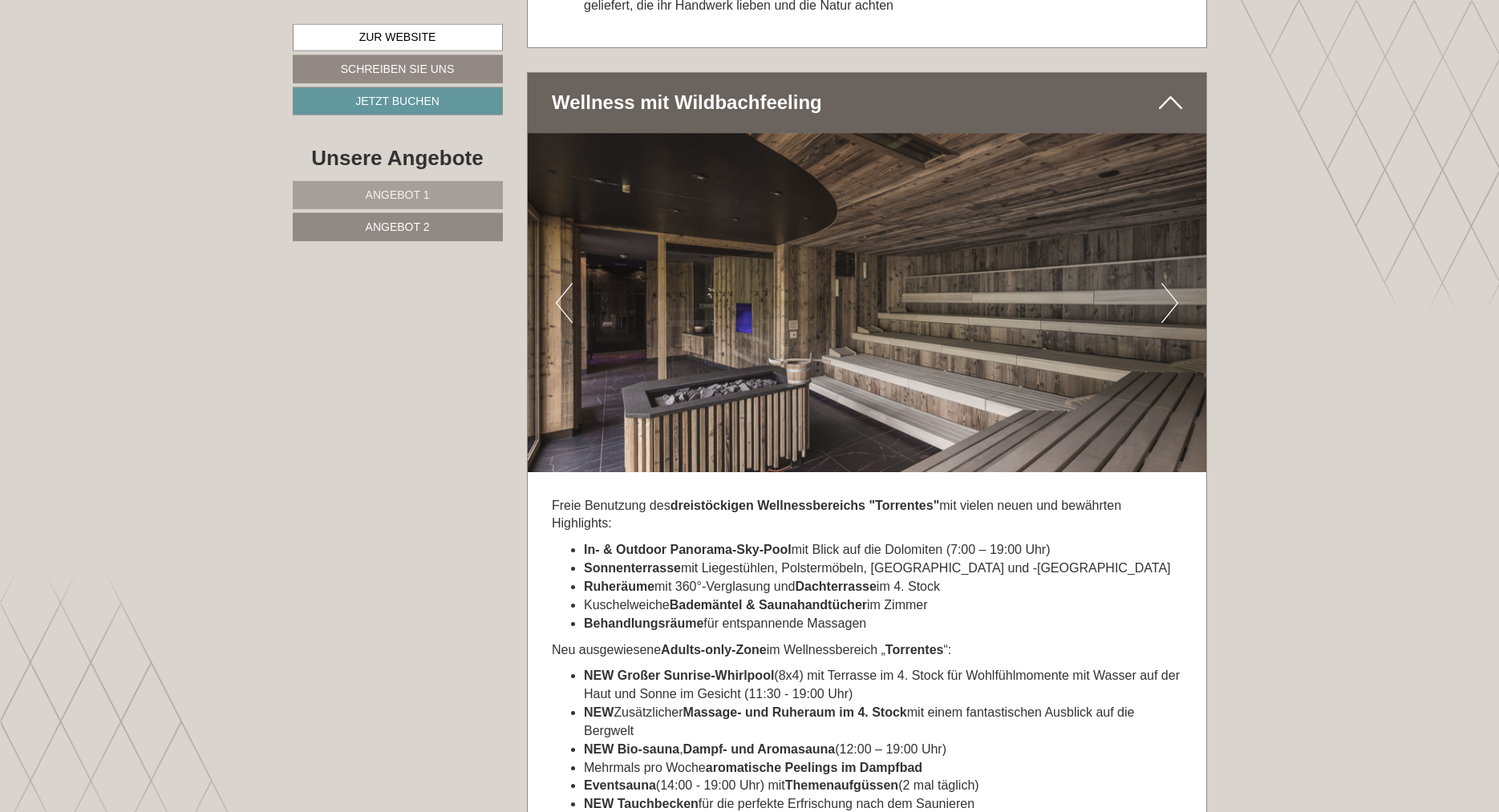
click at [1166, 283] on button "Next" at bounding box center [1170, 302] width 17 height 40
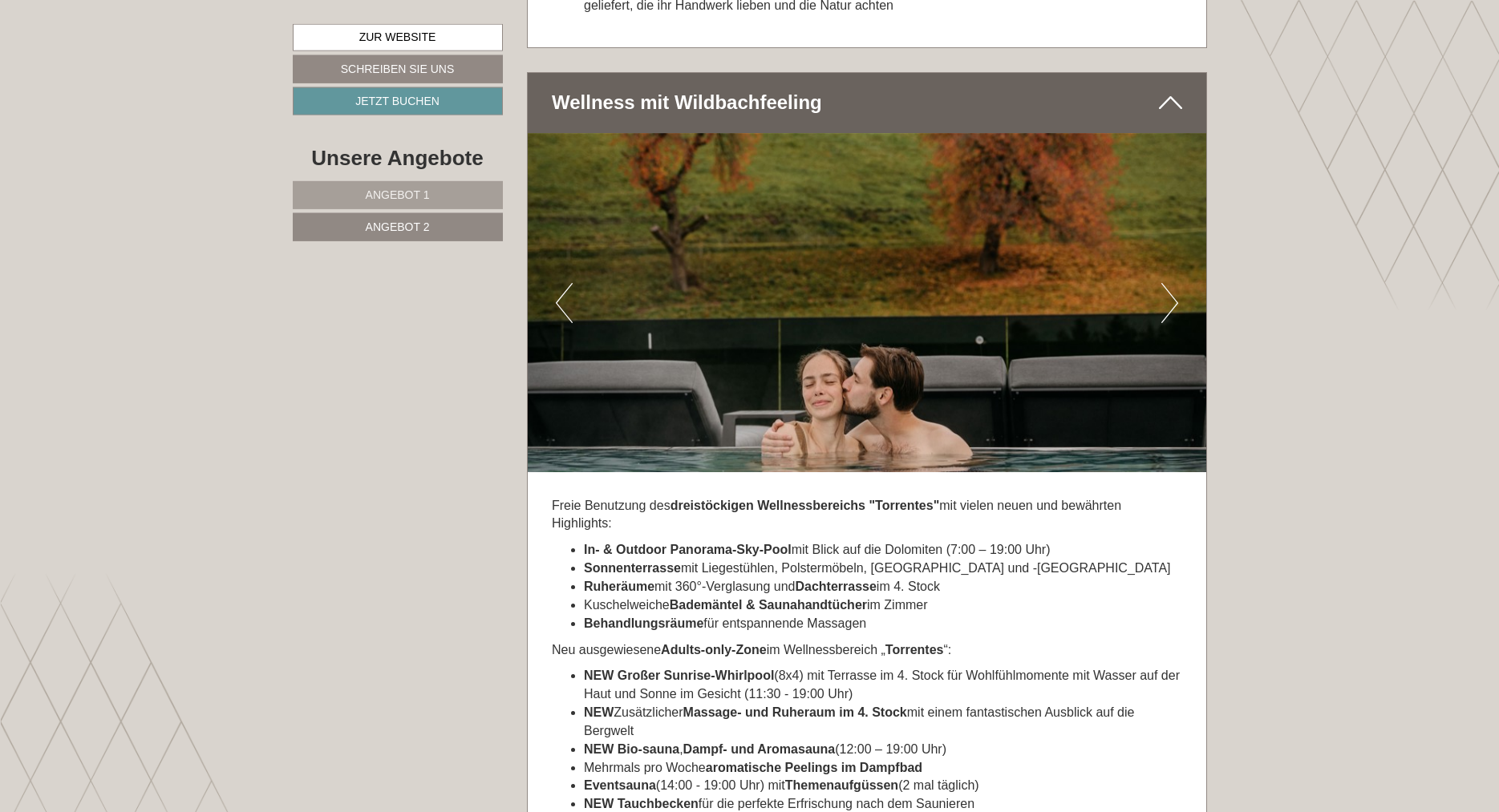
click at [1166, 283] on button "Next" at bounding box center [1170, 302] width 17 height 40
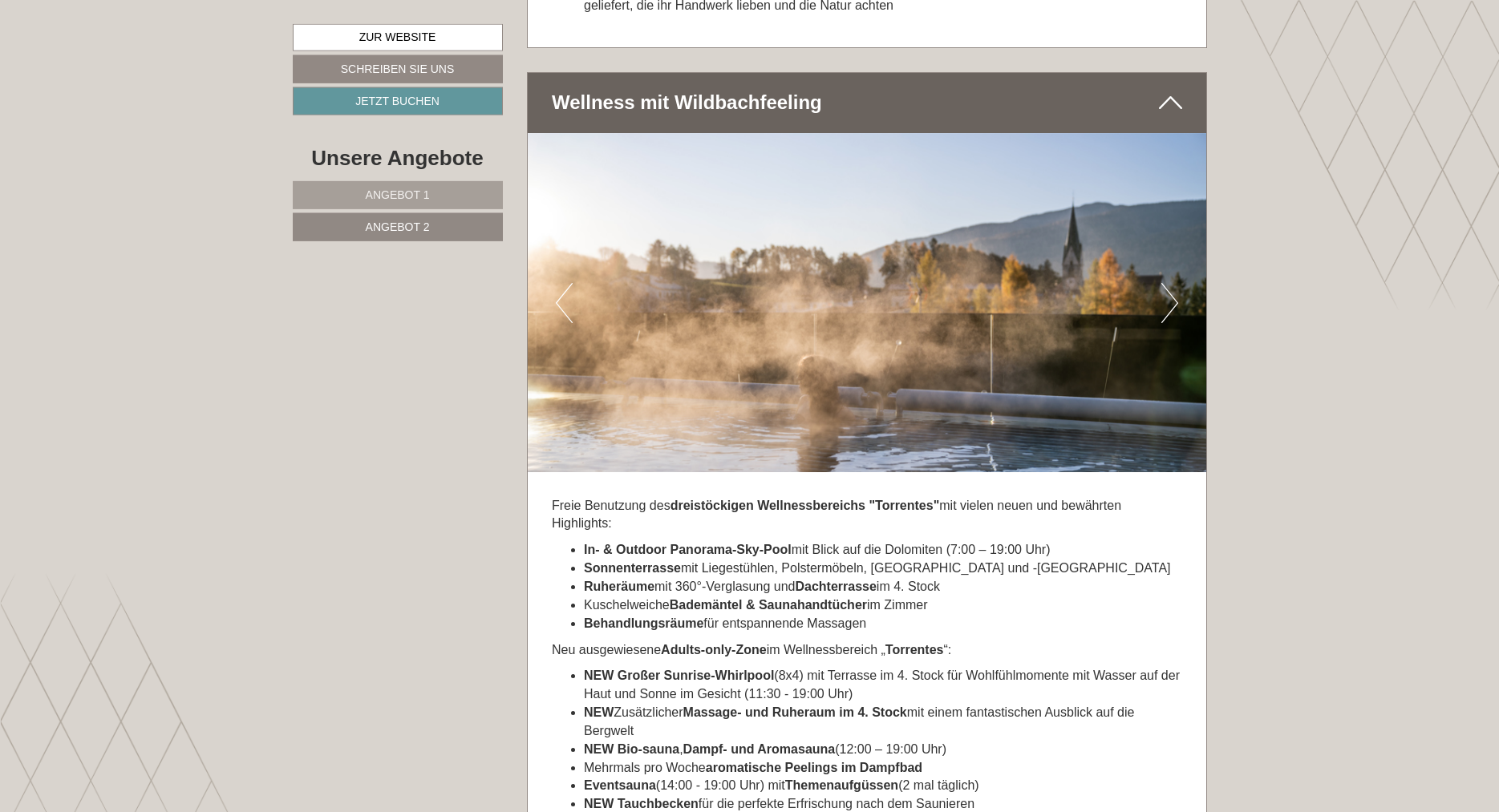
click at [1166, 283] on button "Next" at bounding box center [1170, 302] width 17 height 40
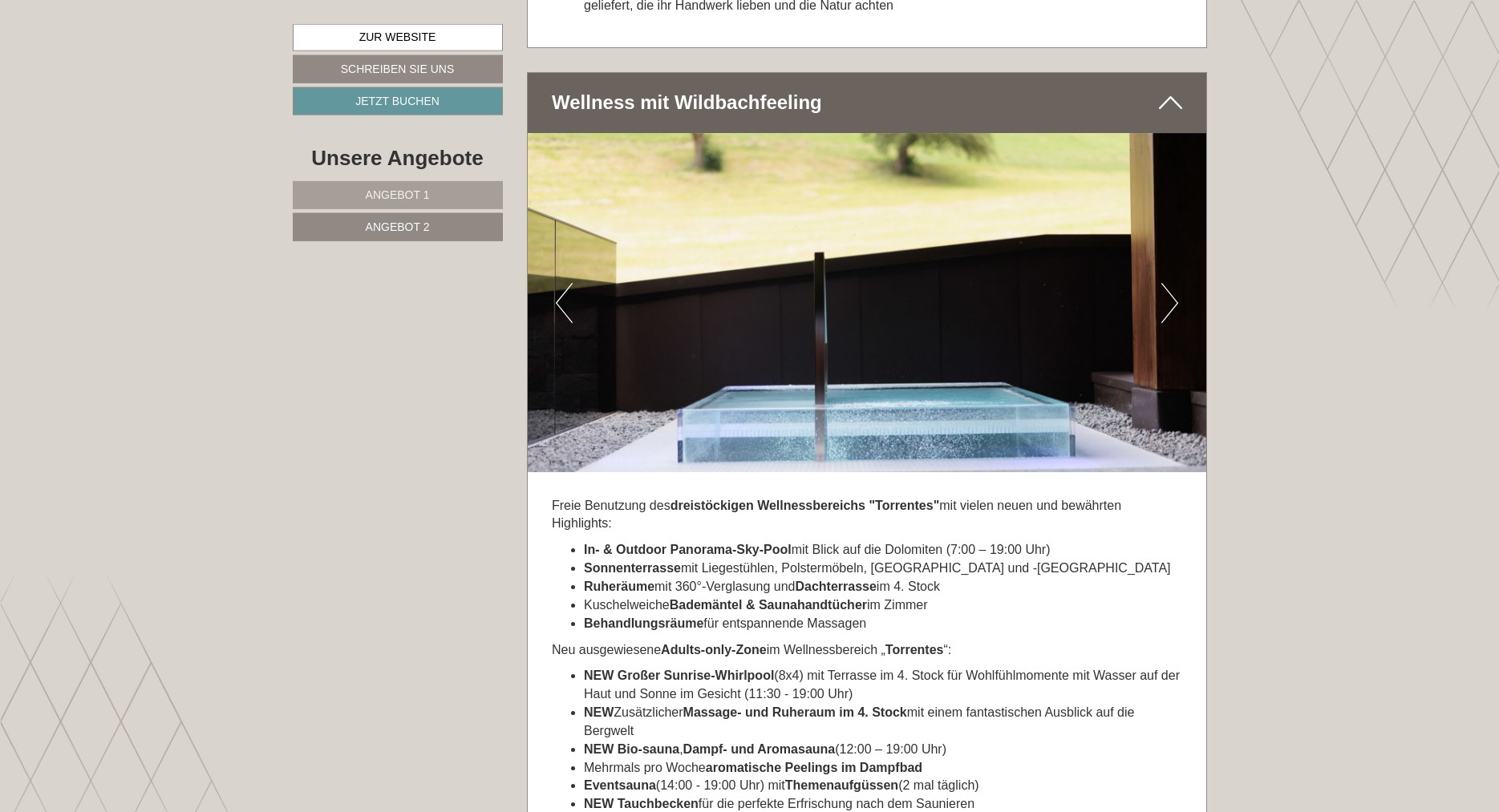
click at [1166, 283] on button "Next" at bounding box center [1170, 302] width 17 height 40
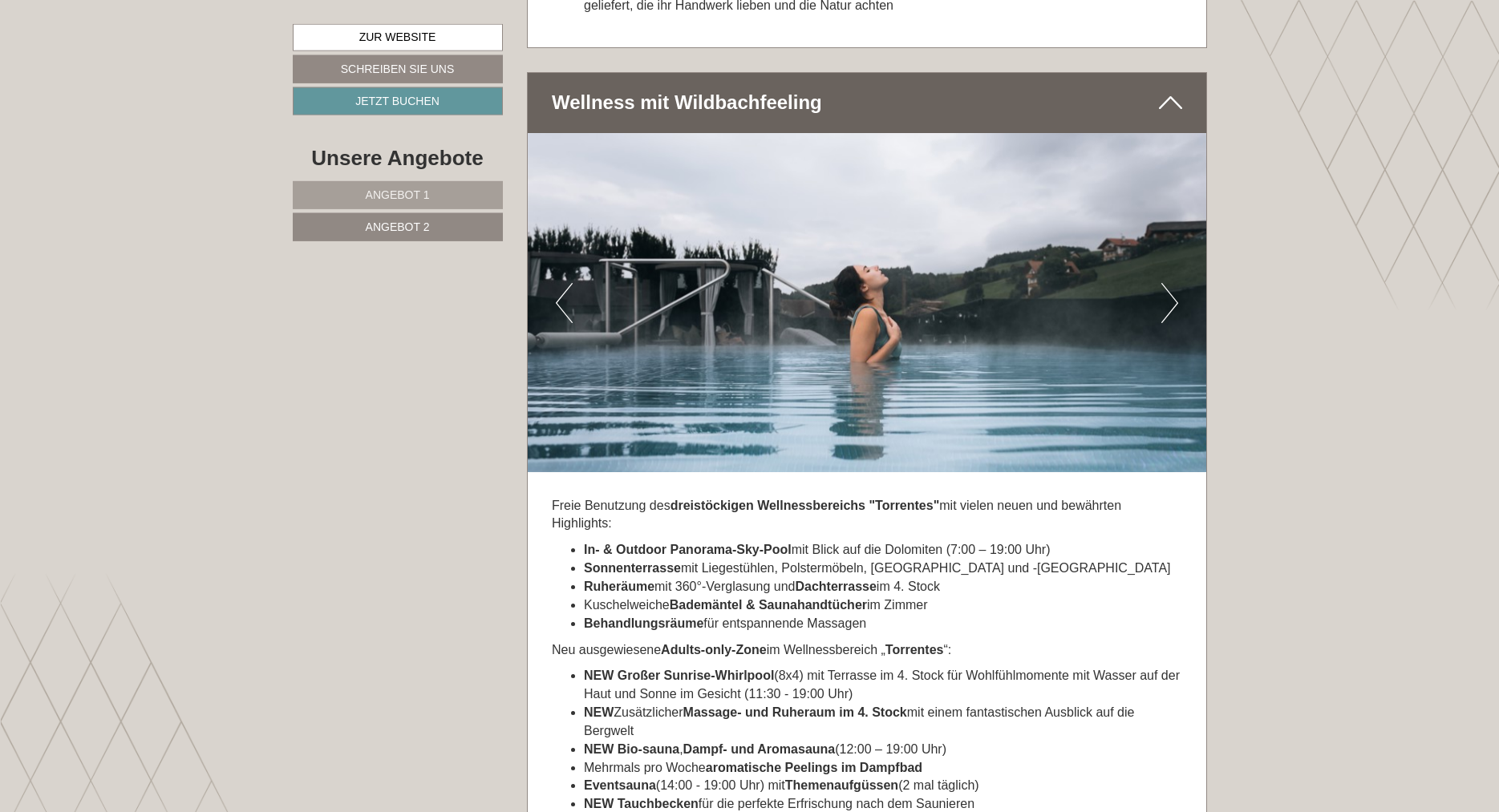
click at [1166, 283] on button "Next" at bounding box center [1170, 302] width 17 height 40
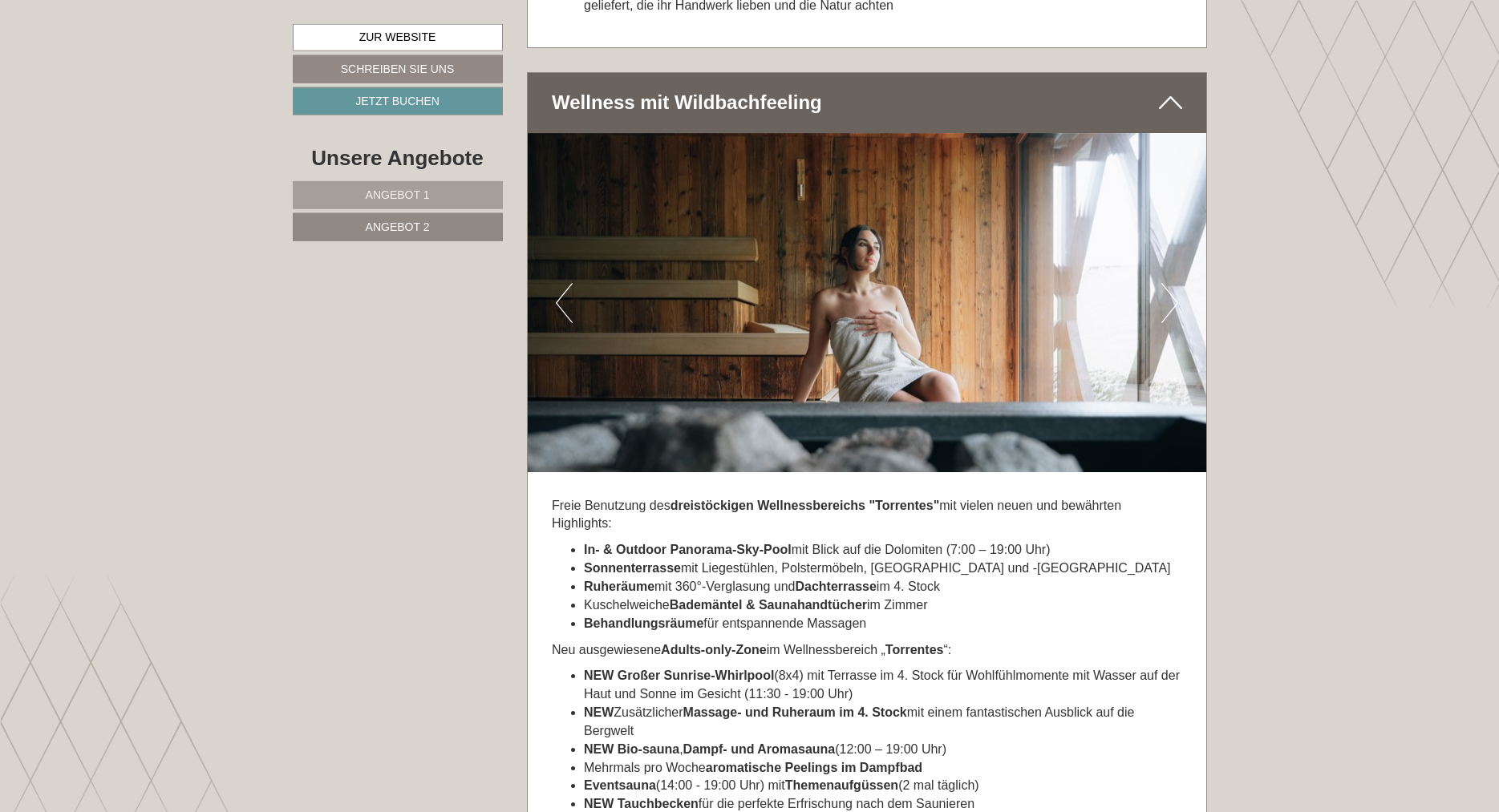
click at [1166, 283] on button "Next" at bounding box center [1170, 302] width 17 height 40
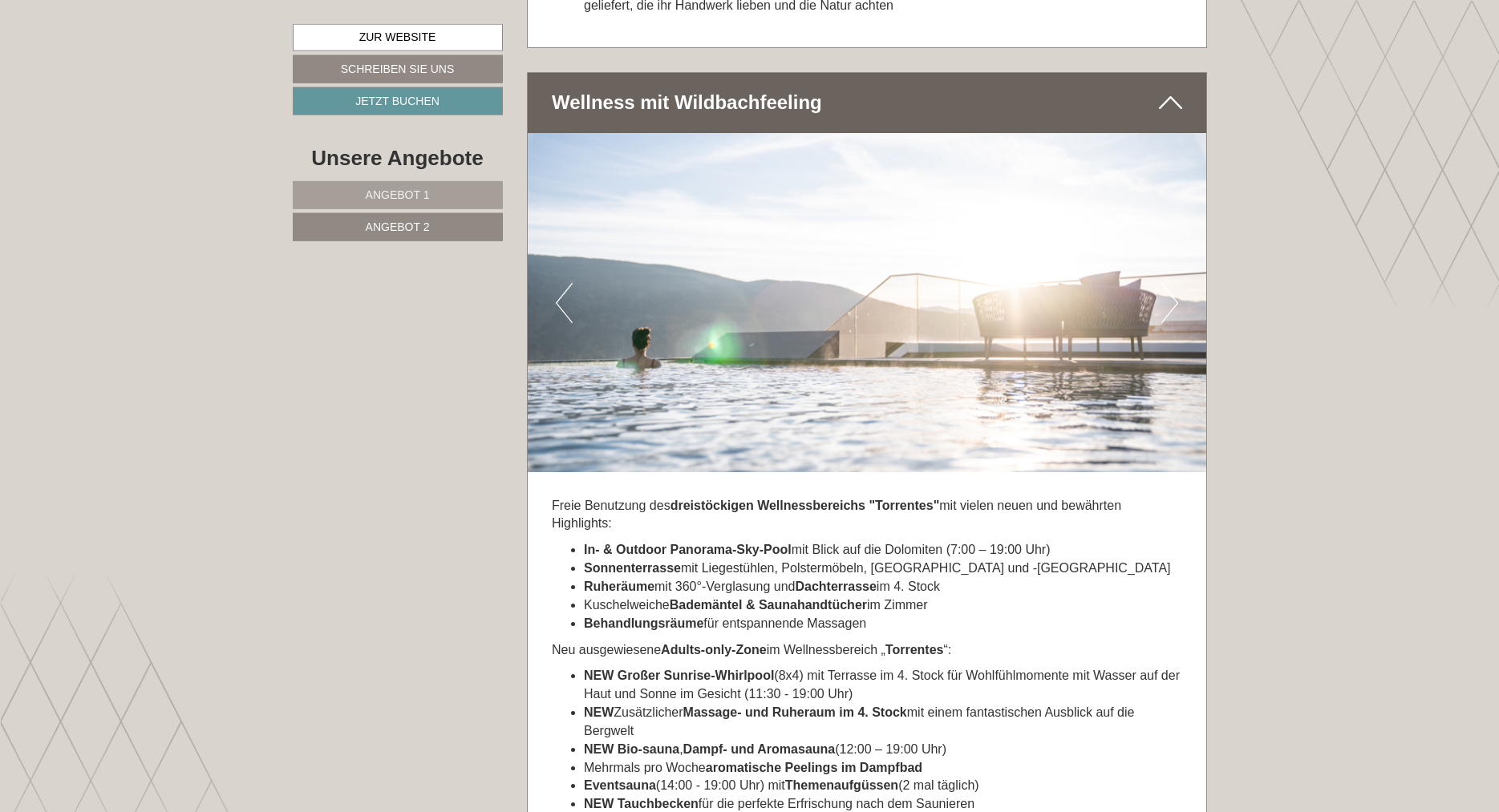
click at [1166, 283] on button "Next" at bounding box center [1170, 302] width 17 height 40
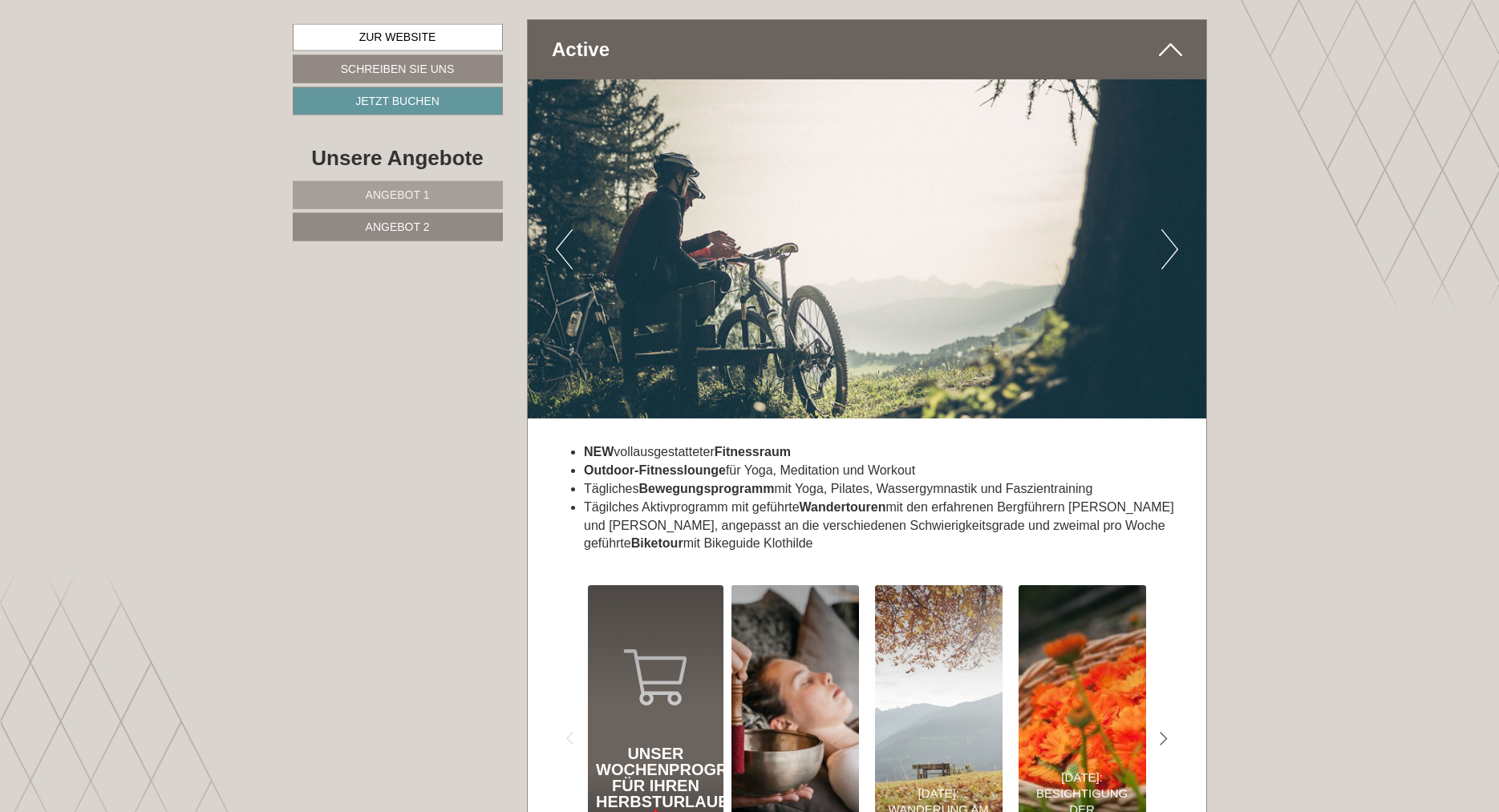
scroll to position [4812, 0]
click at [1170, 229] on button "Next" at bounding box center [1170, 248] width 17 height 40
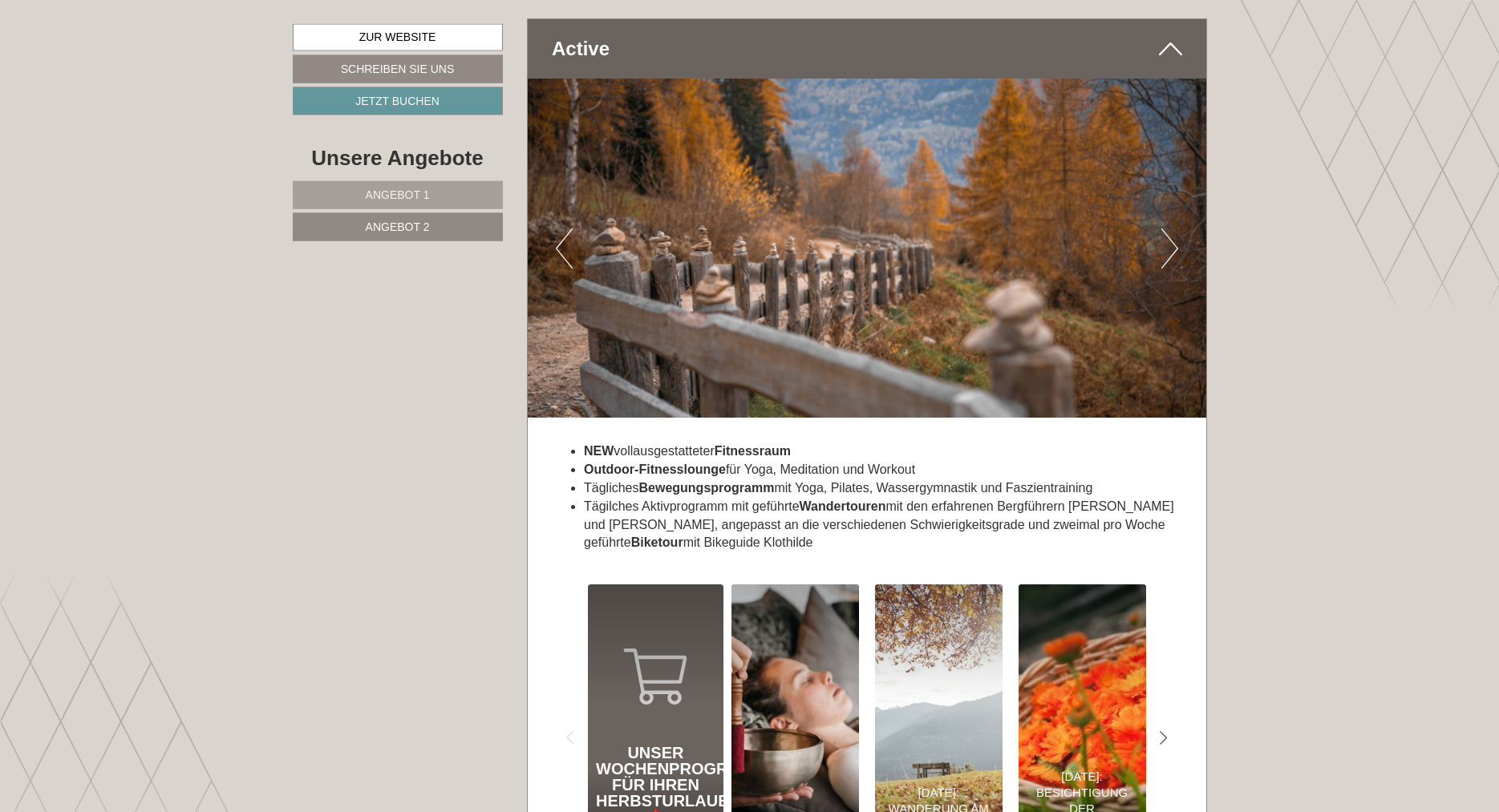
click at [1170, 229] on button "Next" at bounding box center [1170, 248] width 17 height 40
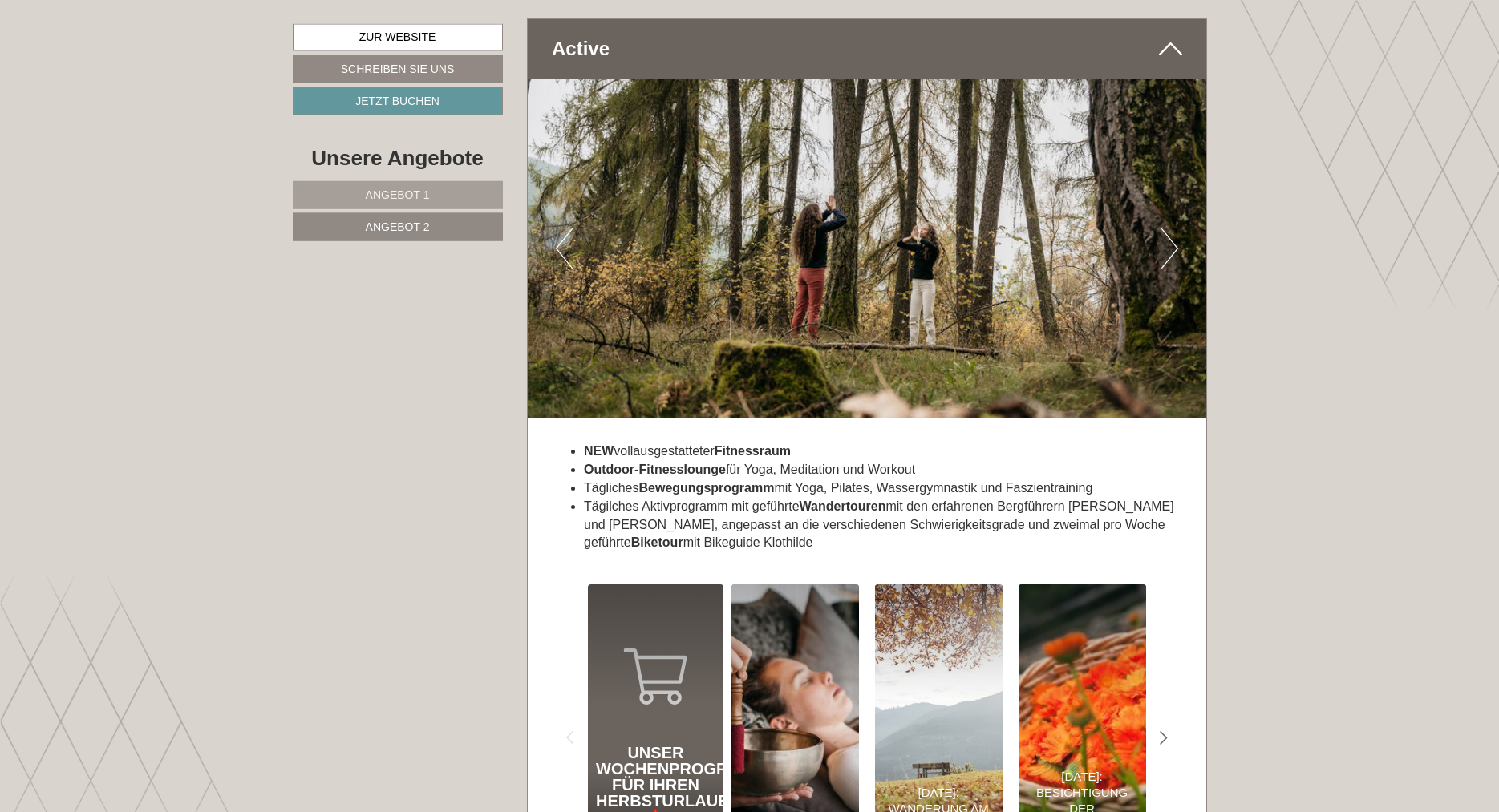
click at [1170, 229] on button "Next" at bounding box center [1170, 248] width 17 height 40
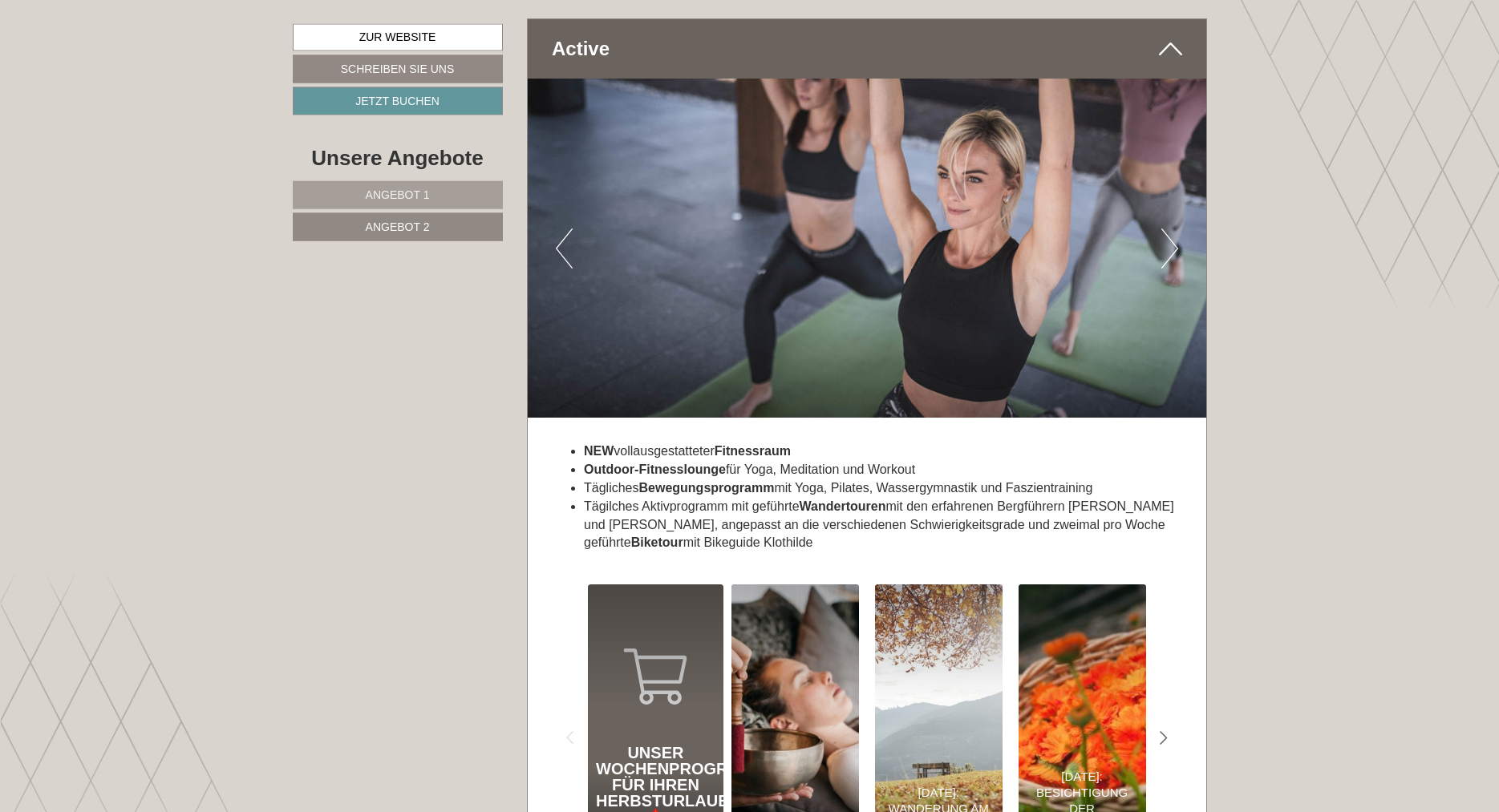
click at [1170, 229] on button "Next" at bounding box center [1170, 248] width 17 height 40
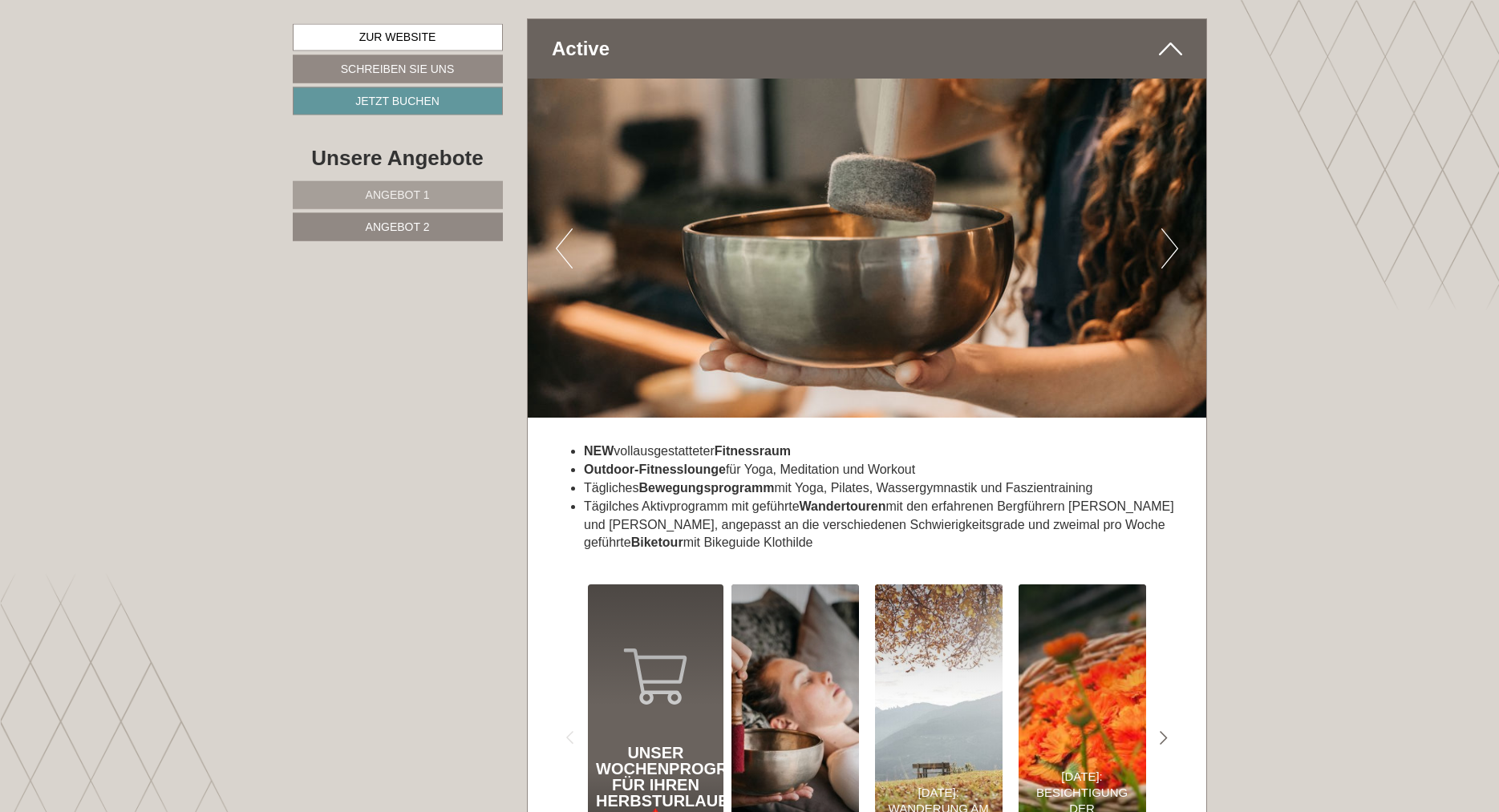
click at [1170, 229] on button "Next" at bounding box center [1170, 248] width 17 height 40
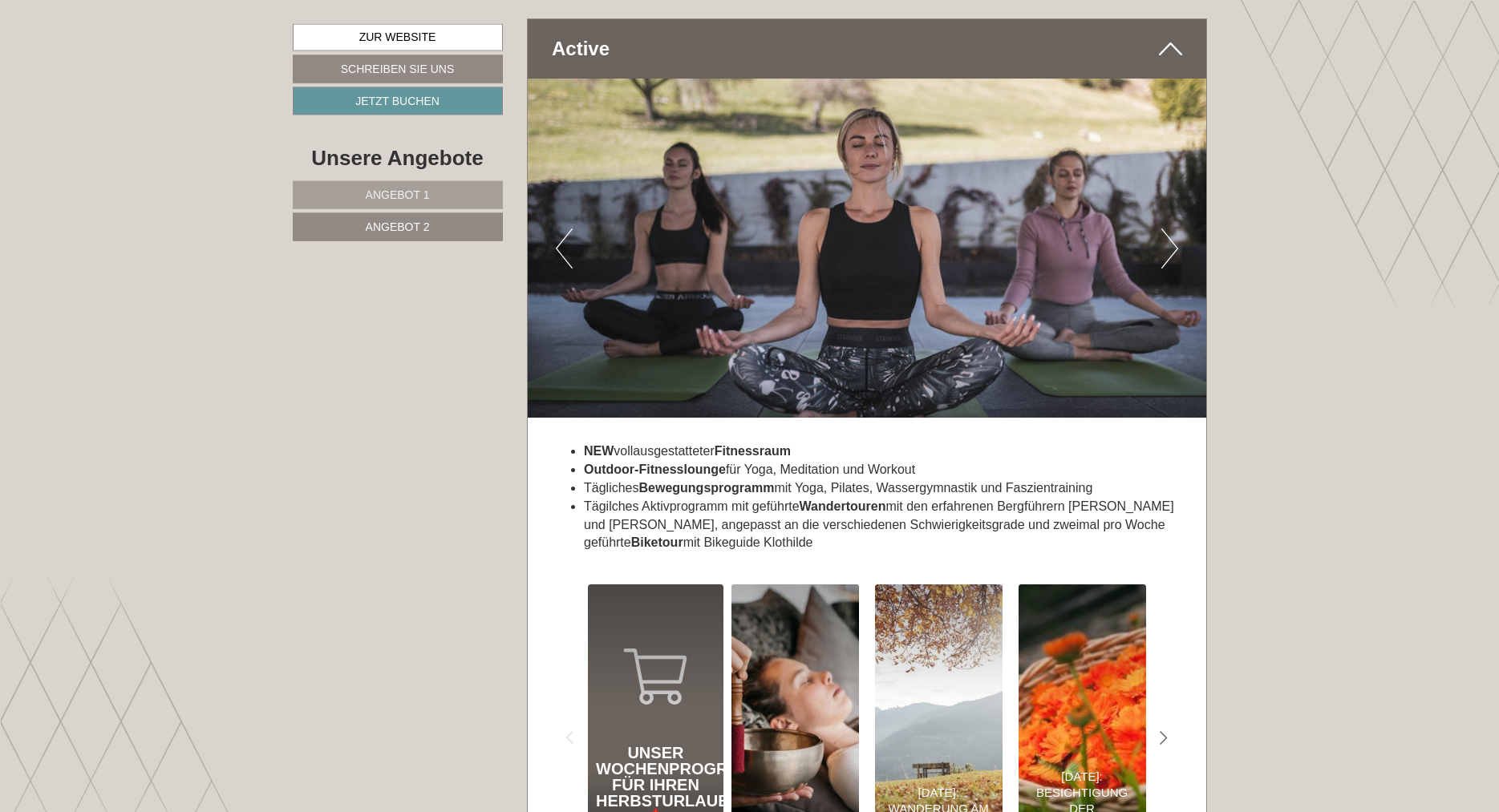
click at [1170, 229] on button "Next" at bounding box center [1170, 248] width 17 height 40
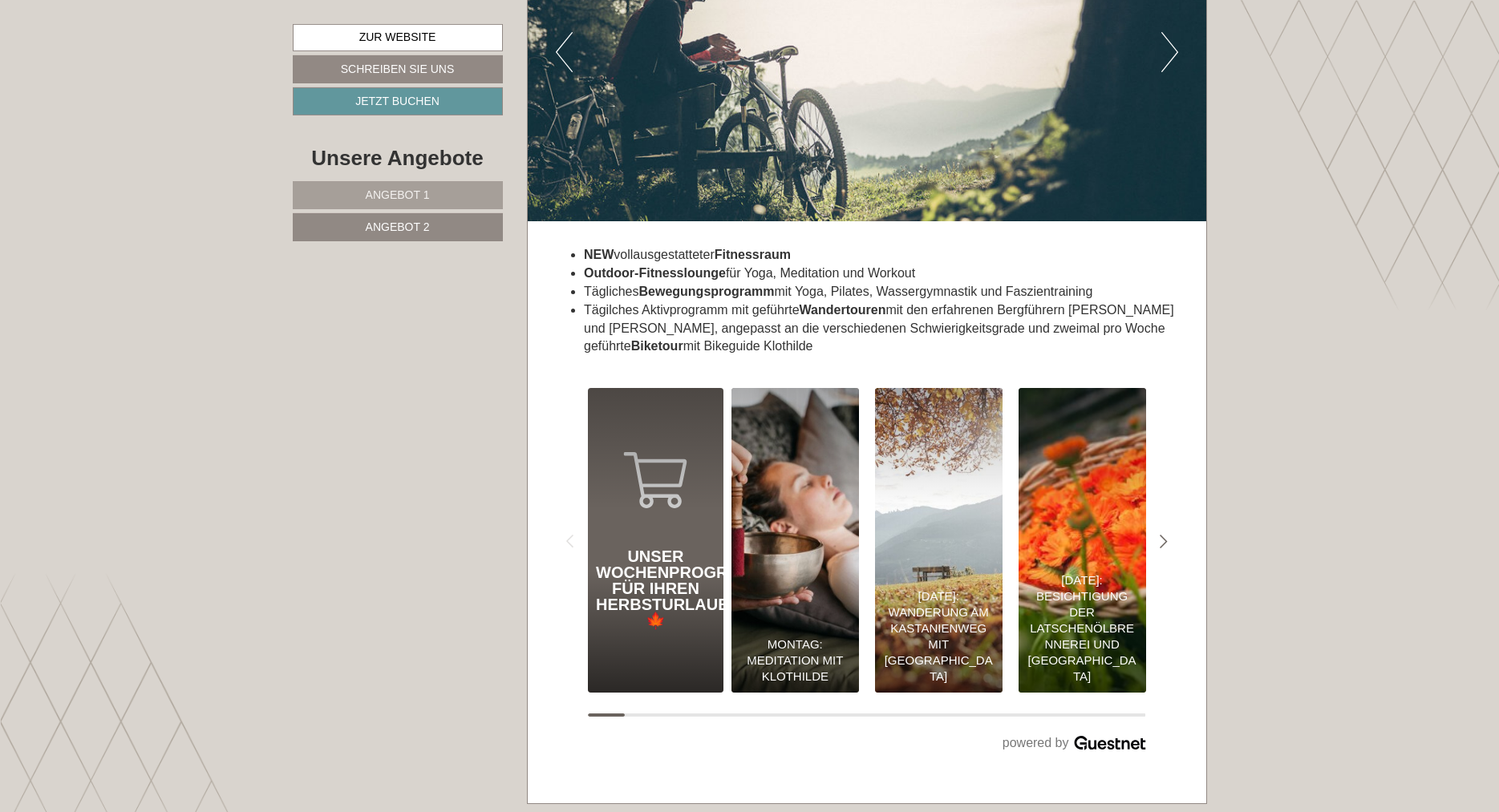
scroll to position [5035, 0]
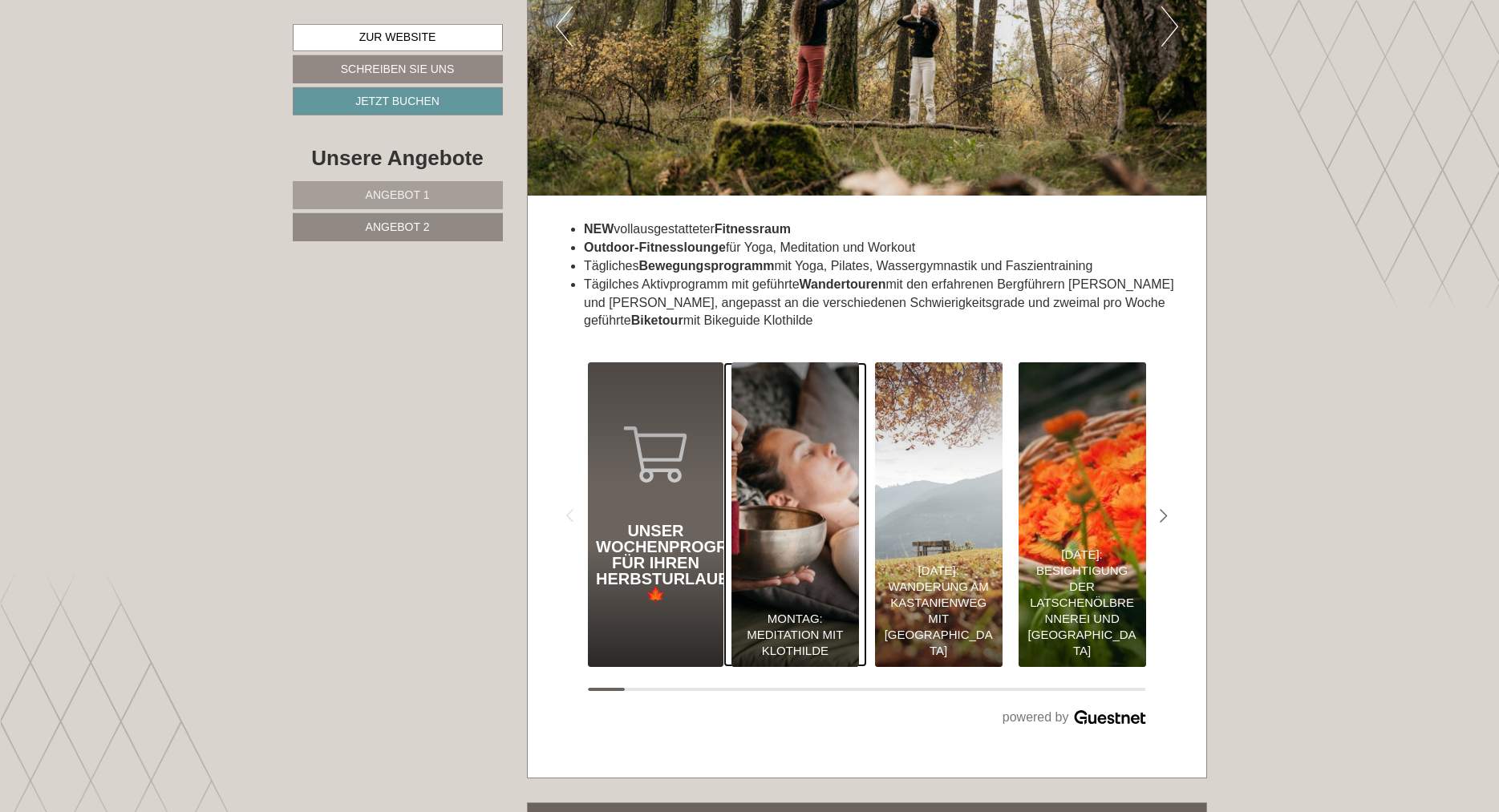
click at [785, 611] on div "Montag: Meditation mit Klothilde" at bounding box center [795, 635] width 111 height 48
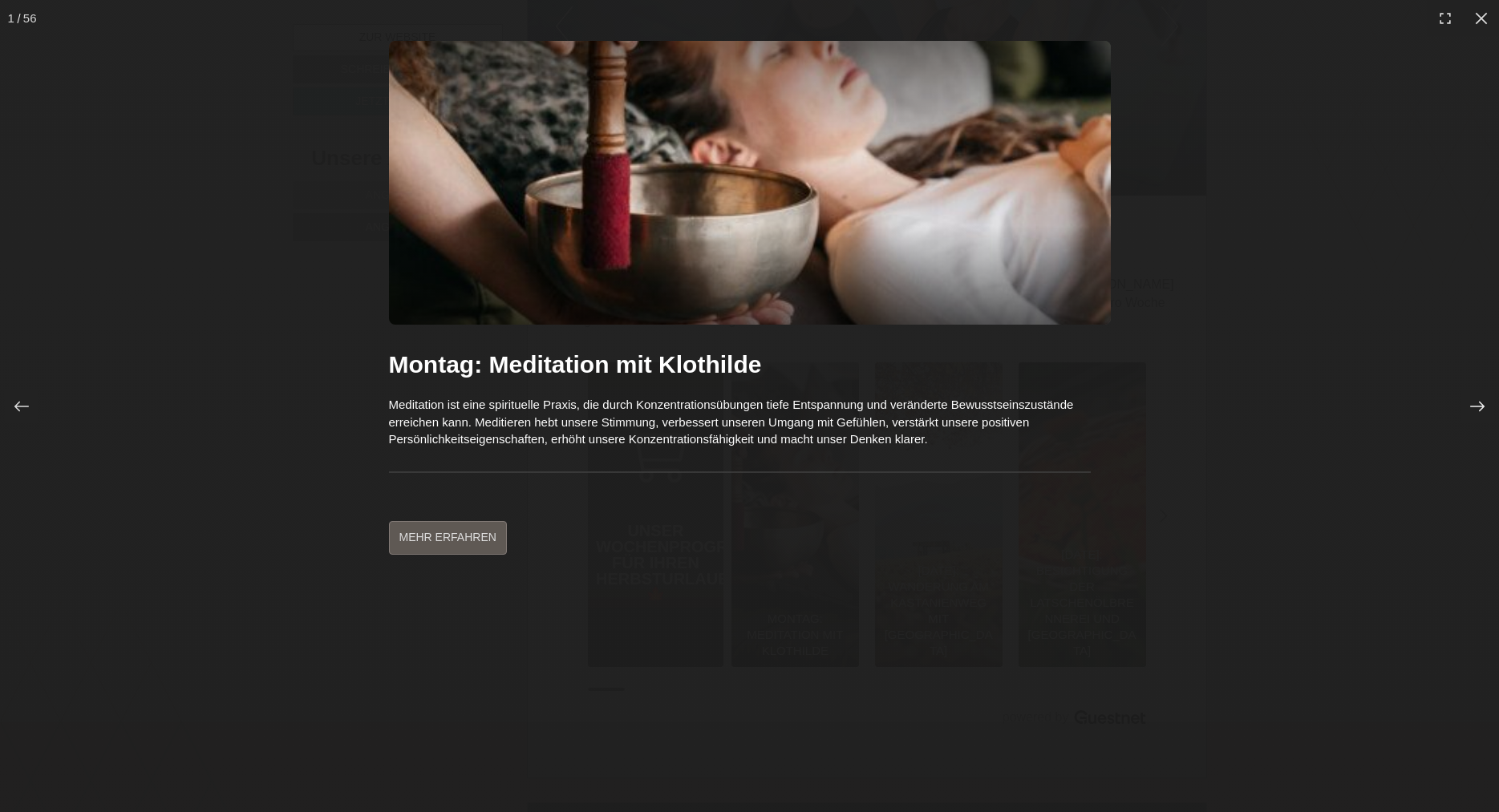
click at [1472, 410] on icon at bounding box center [1477, 407] width 16 height 16
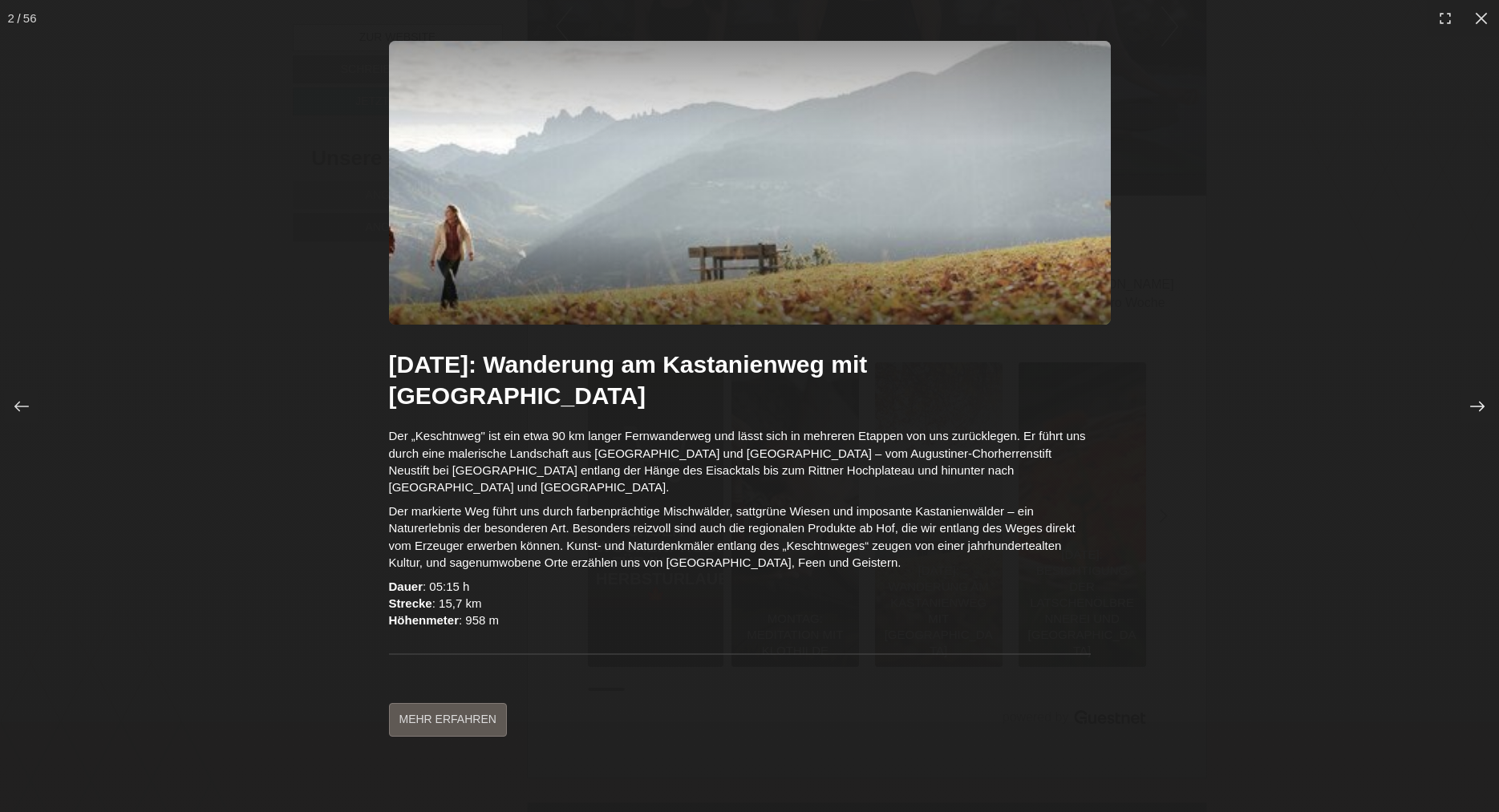
click at [1472, 410] on icon at bounding box center [1477, 407] width 16 height 16
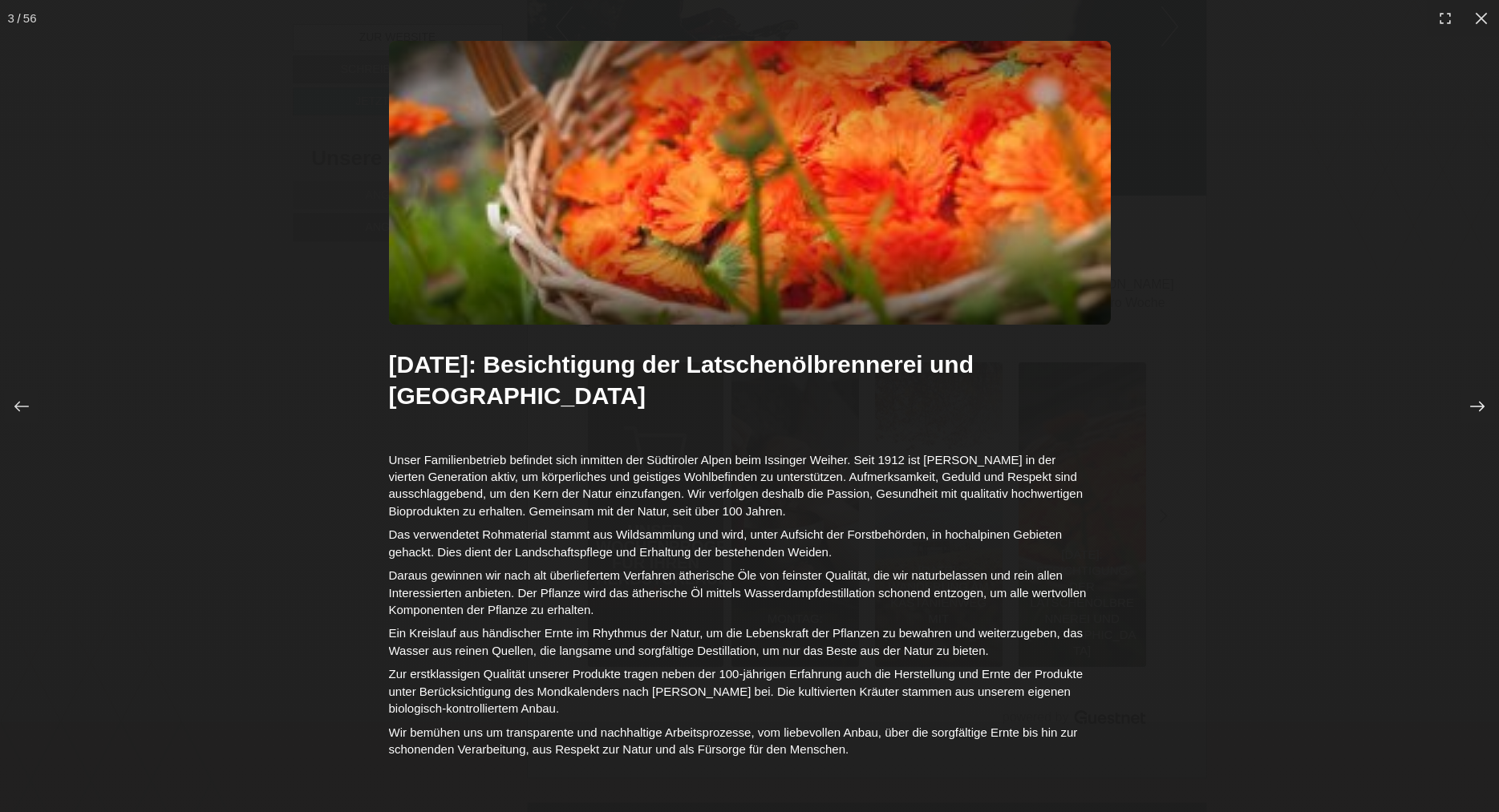
click at [1472, 410] on icon at bounding box center [1477, 407] width 16 height 16
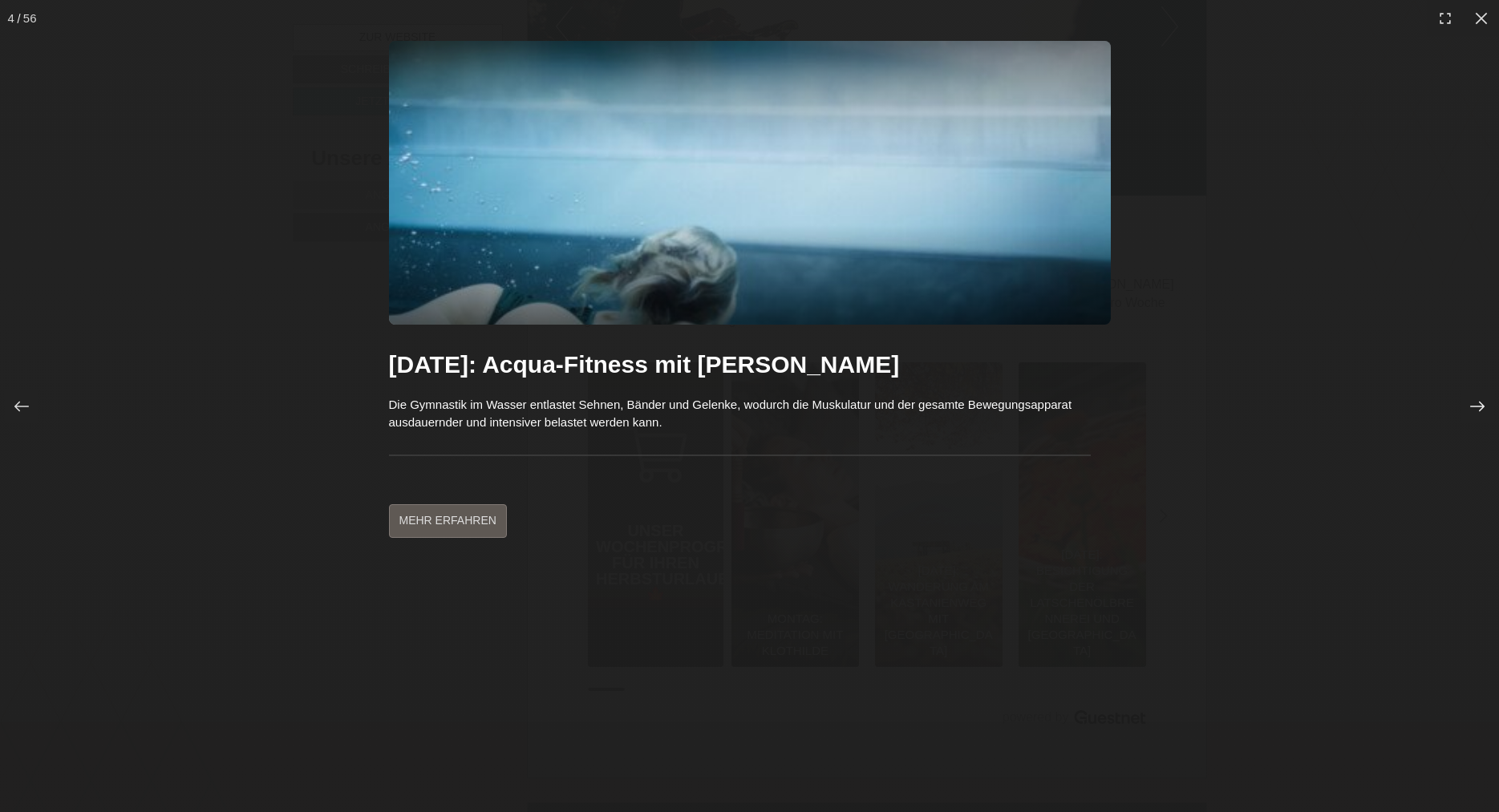
click at [1472, 410] on icon at bounding box center [1477, 407] width 16 height 16
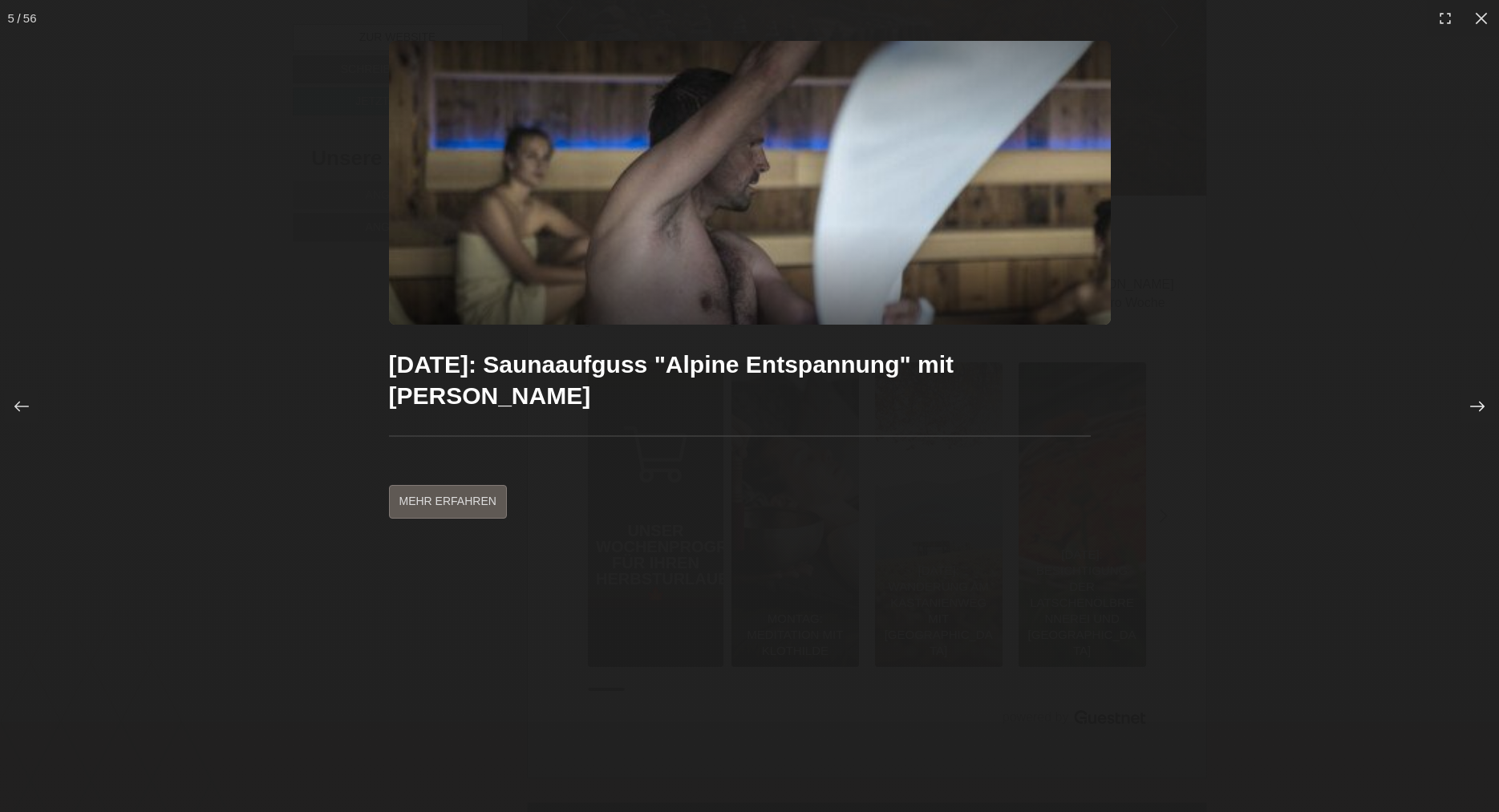
click at [1472, 410] on icon at bounding box center [1477, 407] width 16 height 16
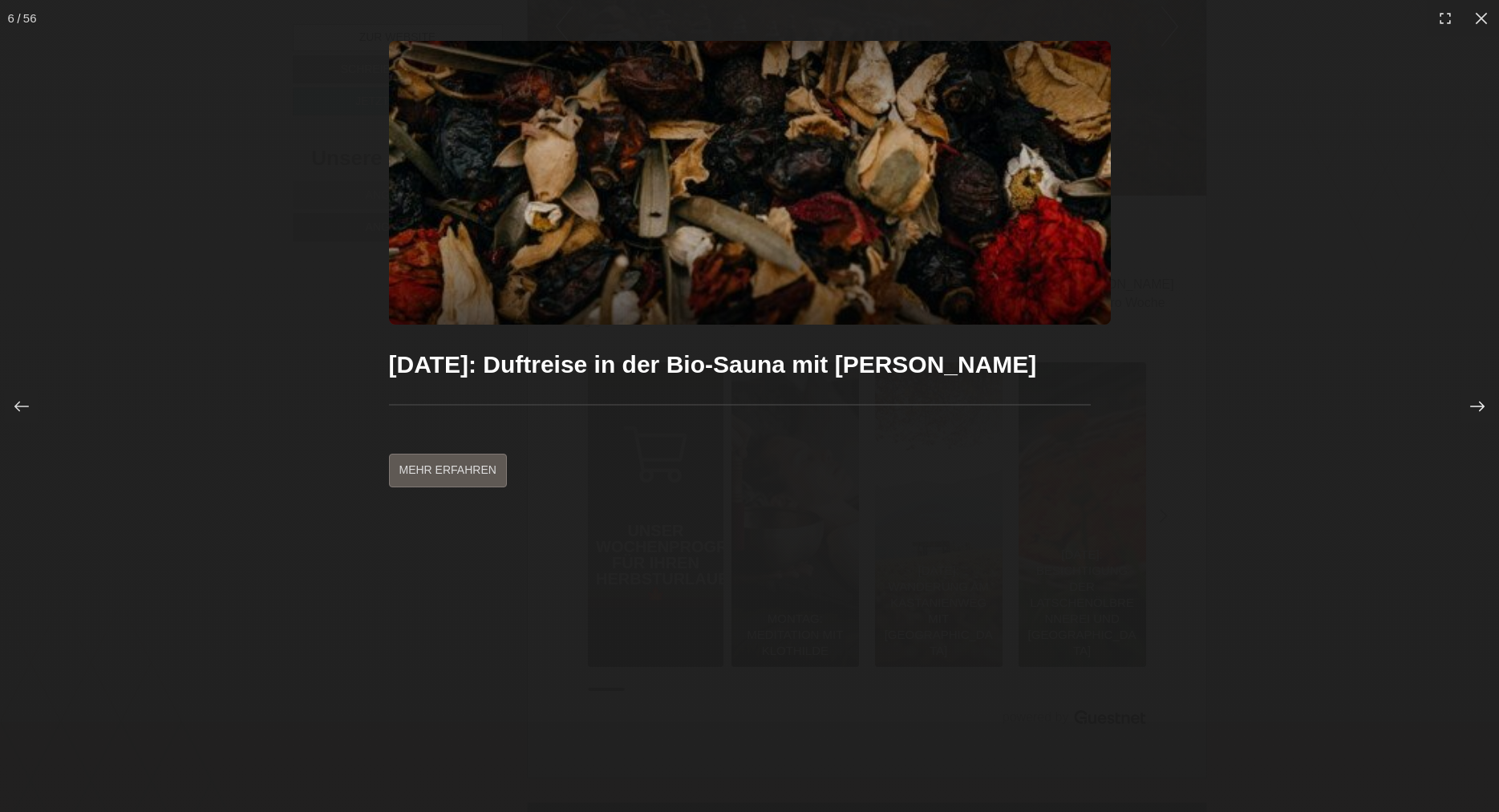
click at [1472, 410] on icon at bounding box center [1477, 407] width 16 height 16
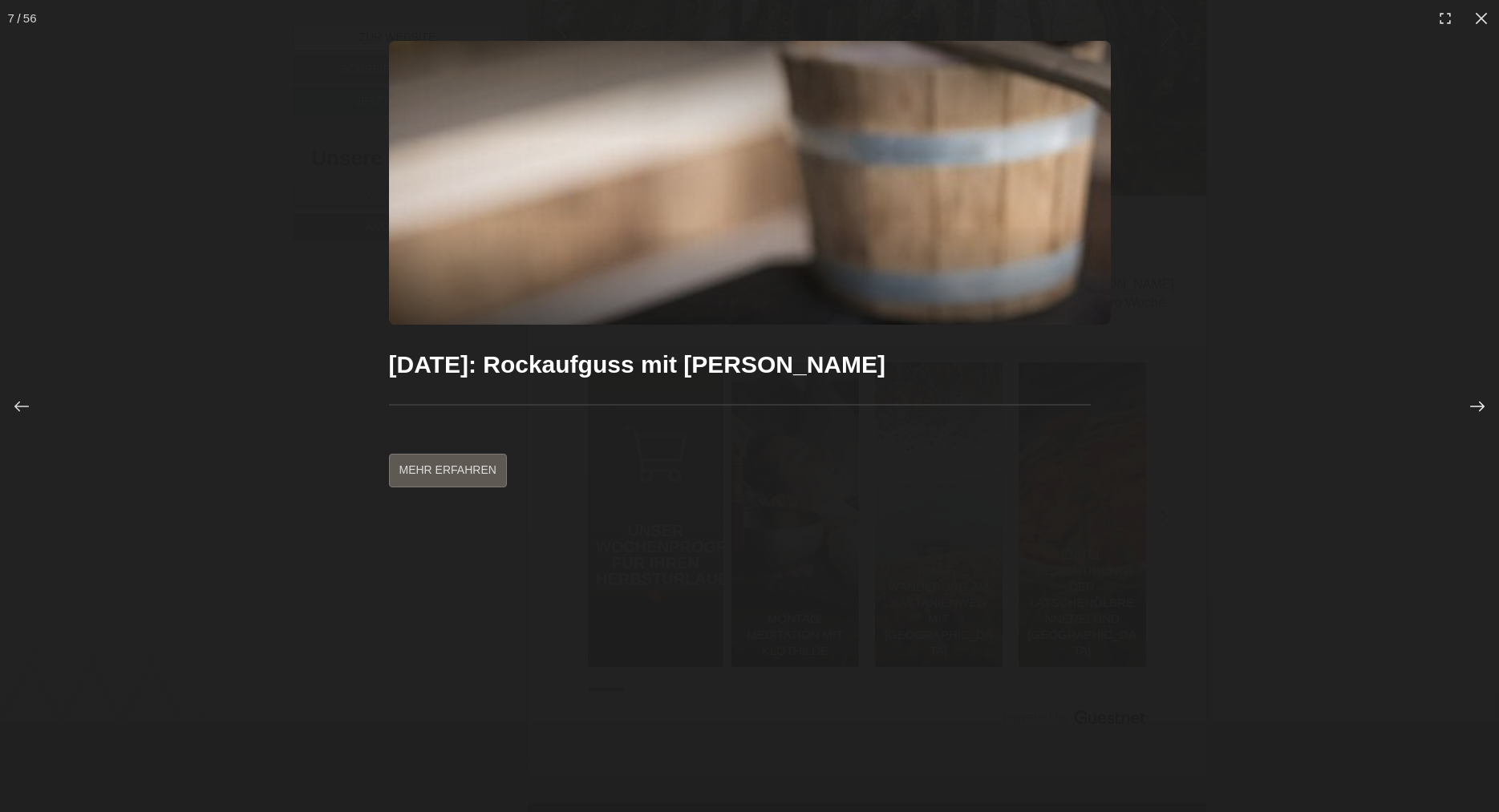
click at [1472, 410] on icon at bounding box center [1477, 407] width 16 height 16
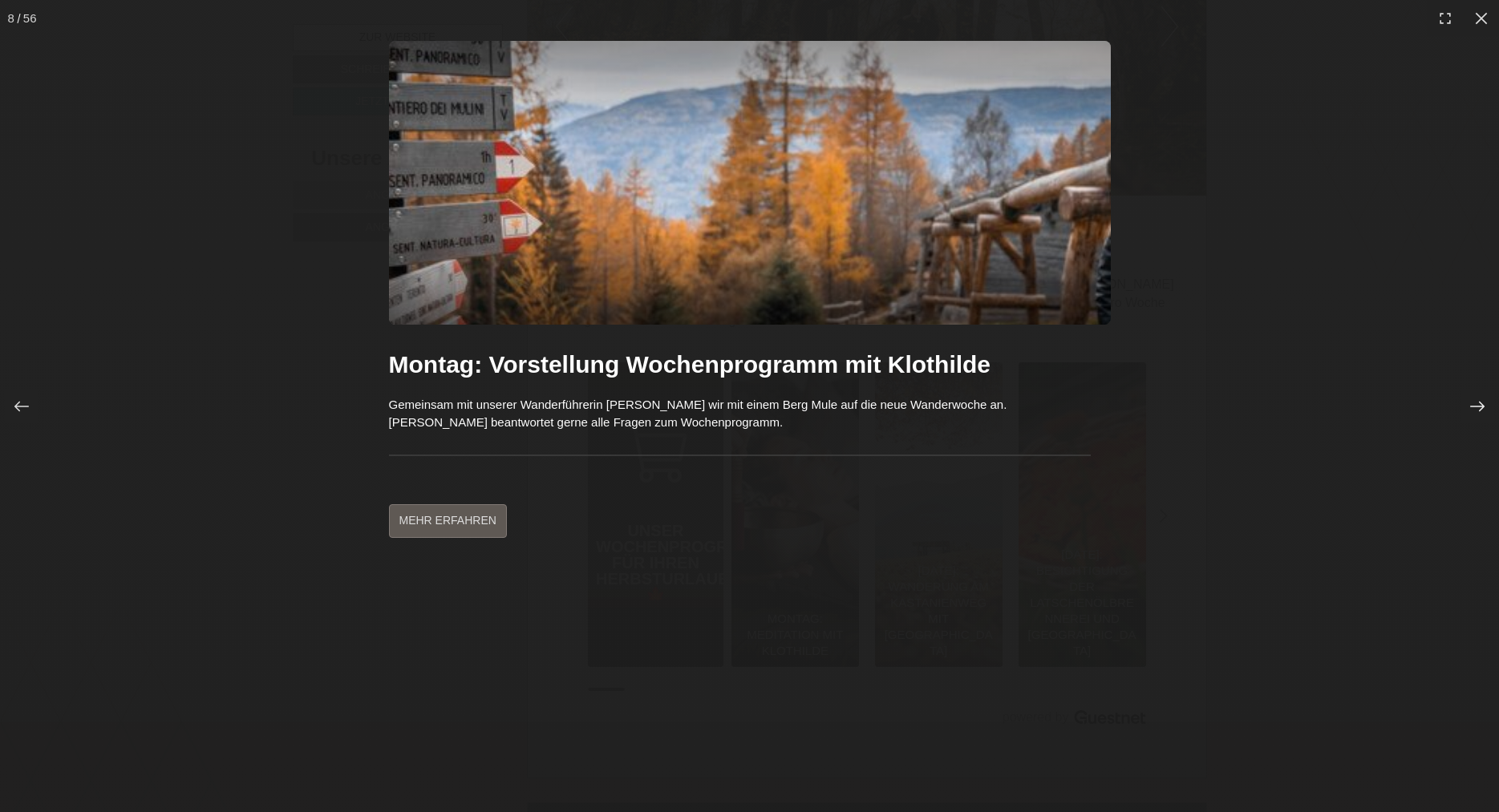
click at [1472, 410] on icon at bounding box center [1477, 407] width 16 height 16
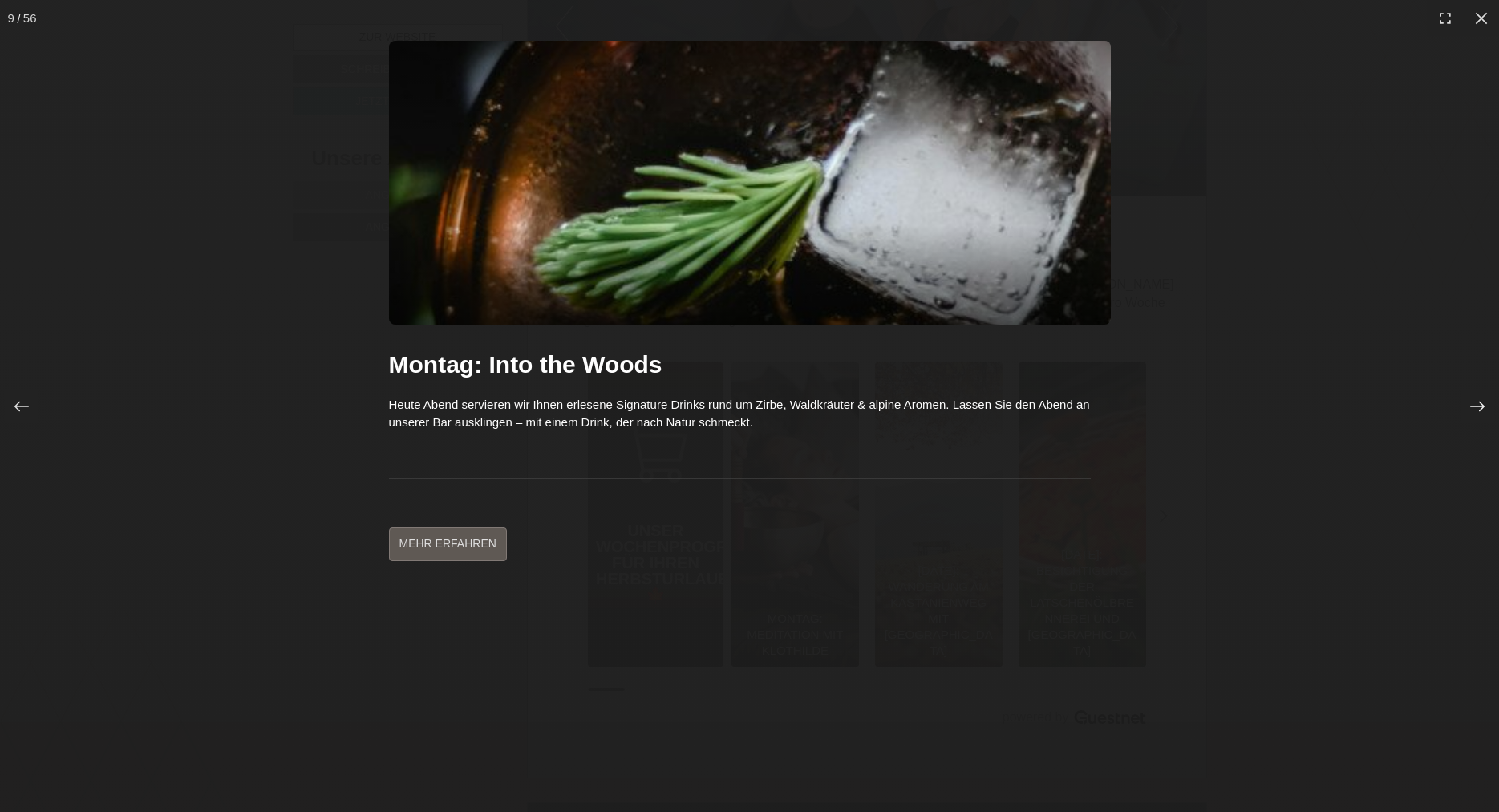
click at [1472, 410] on icon at bounding box center [1477, 407] width 16 height 16
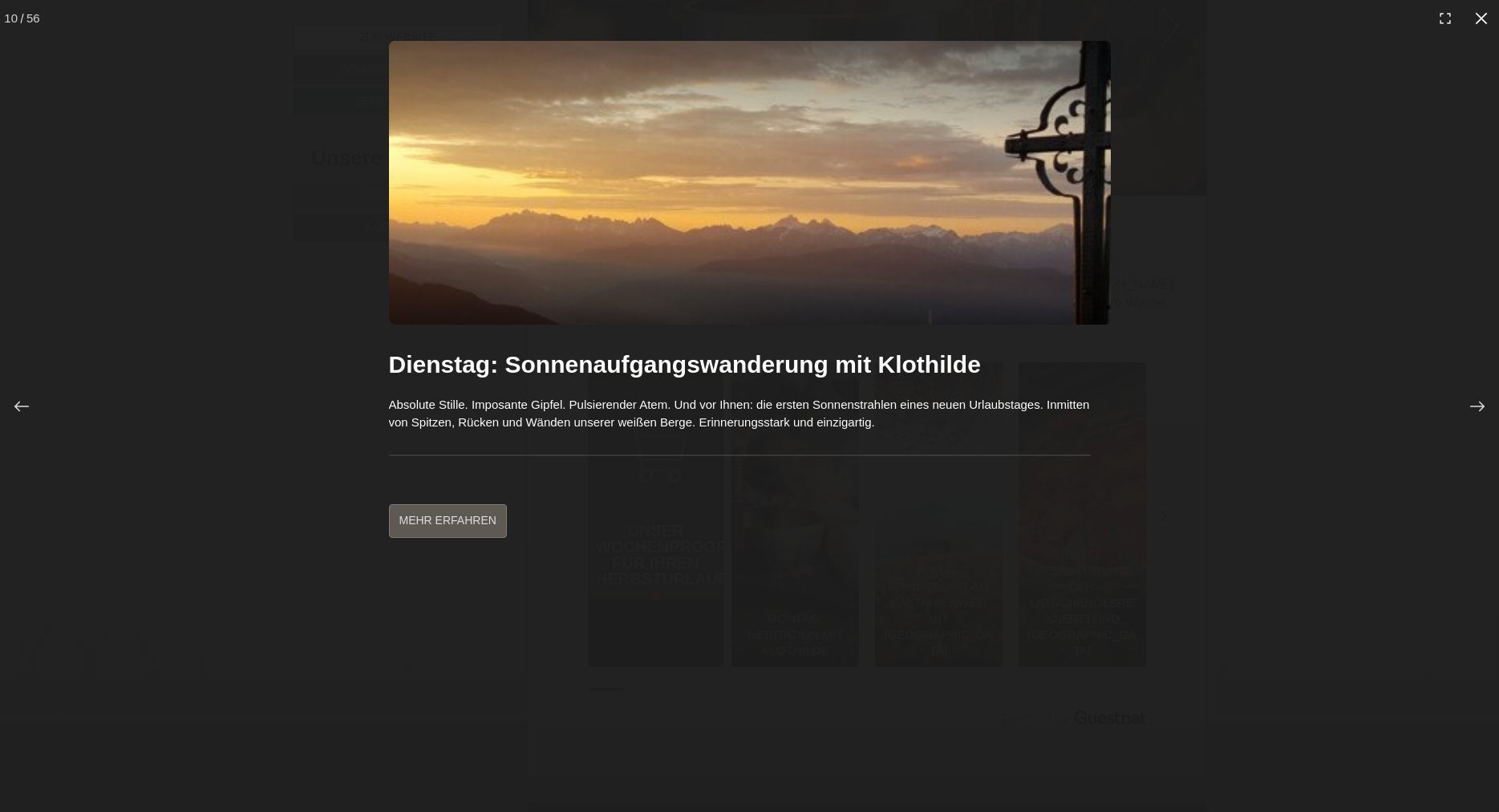
click at [1487, 16] on icon at bounding box center [1481, 19] width 16 height 16
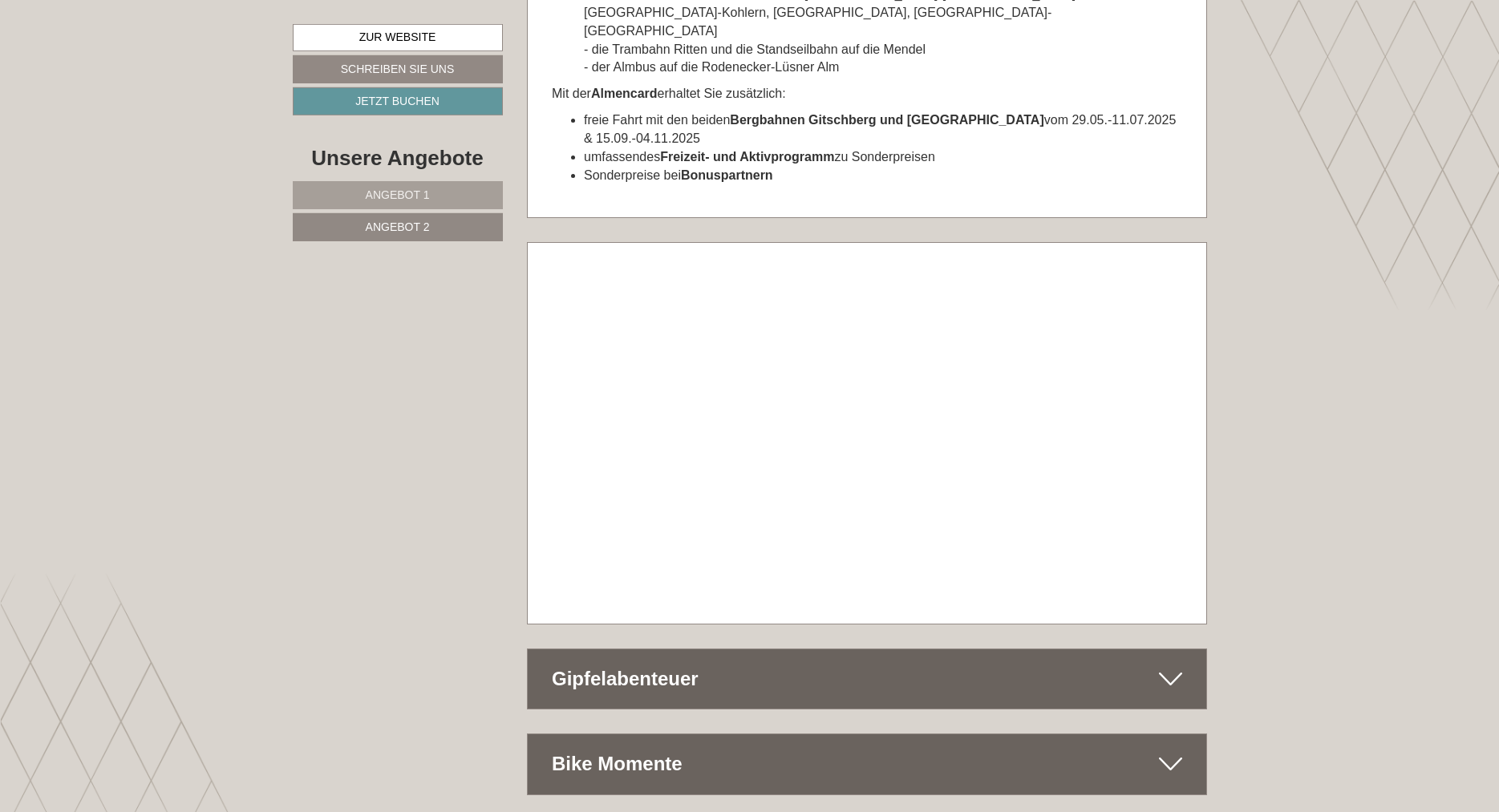
scroll to position [6444, 0]
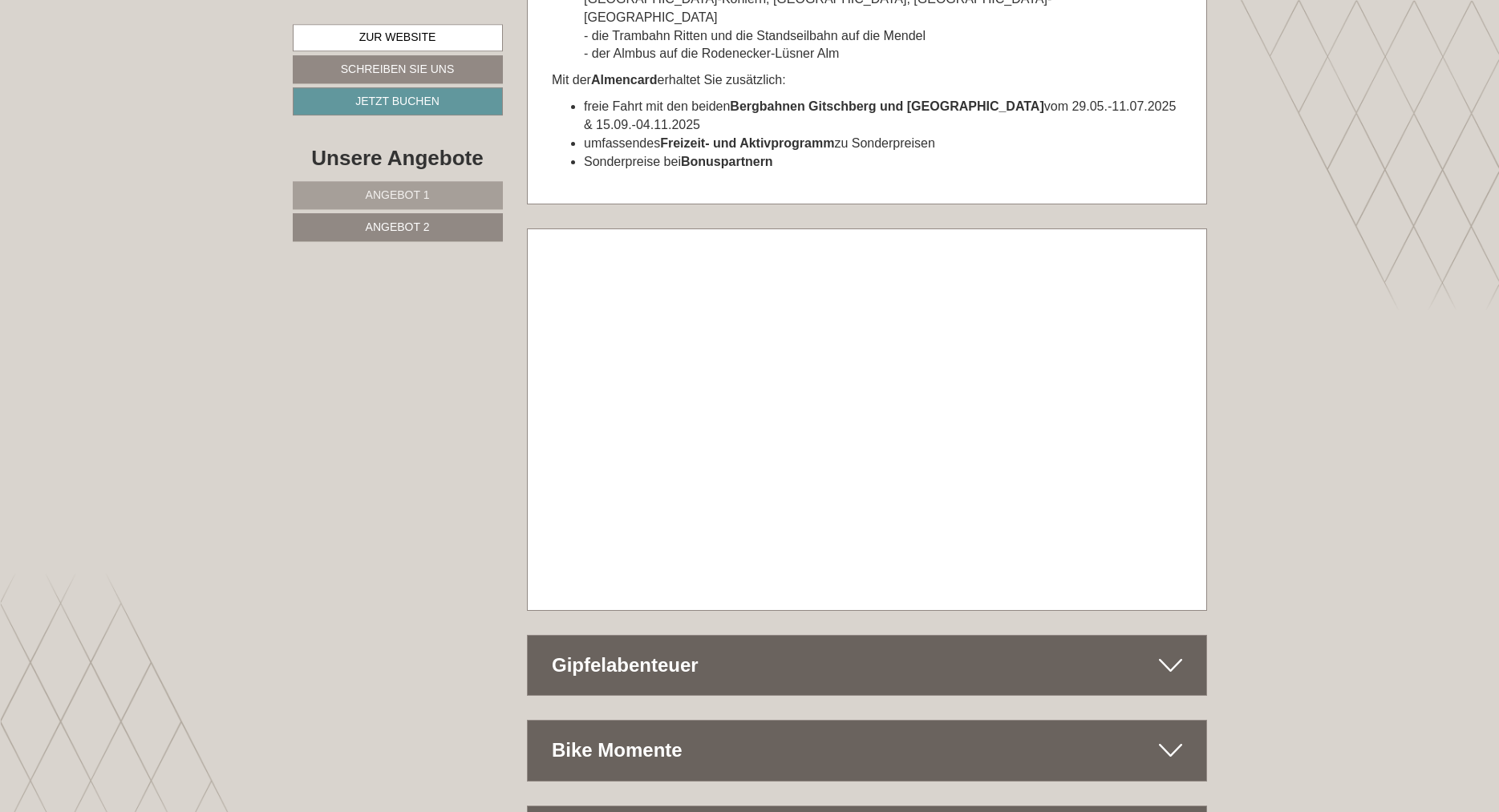
click at [1179, 652] on icon at bounding box center [1170, 665] width 23 height 27
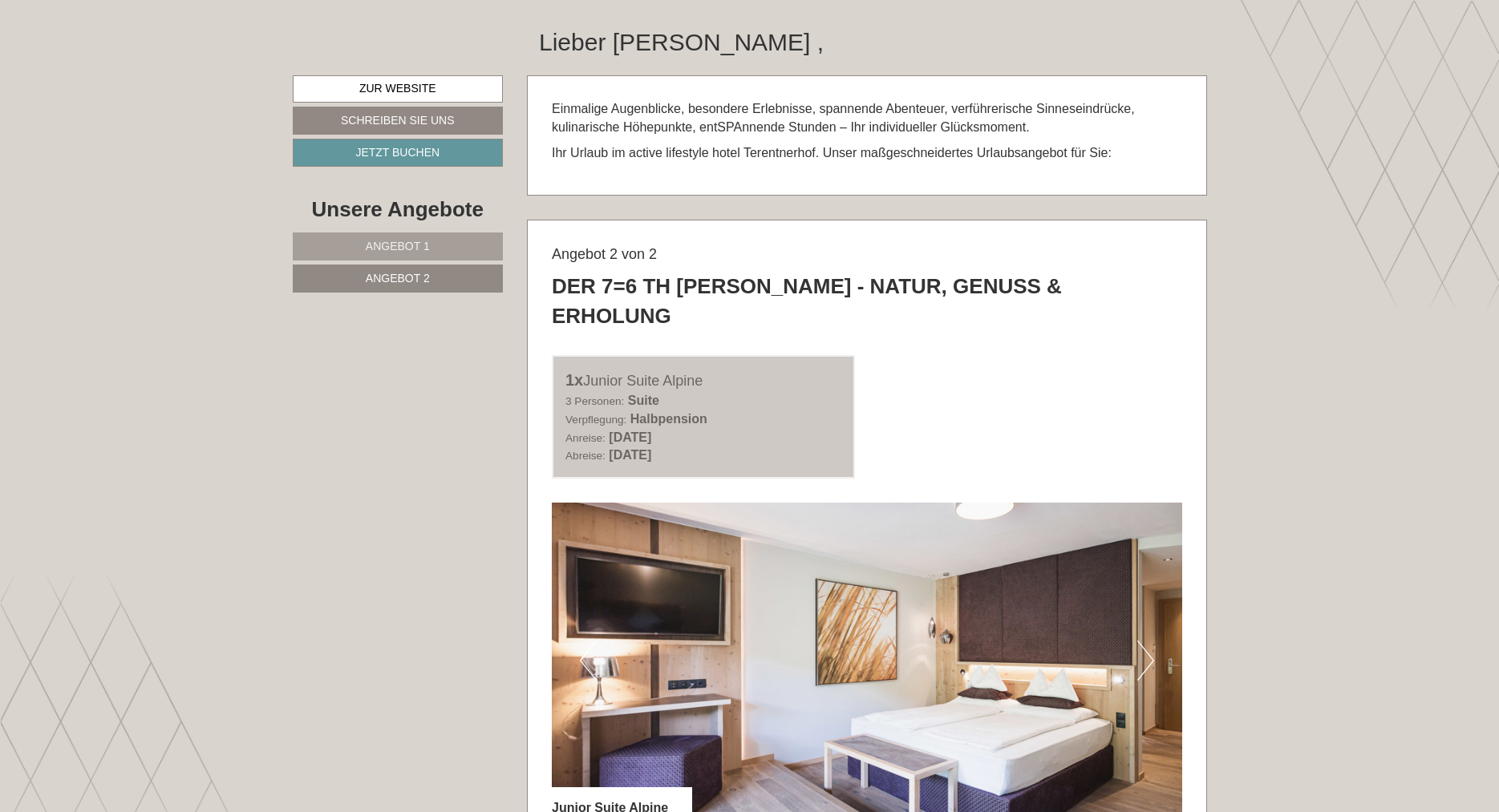
scroll to position [729, 0]
click at [377, 236] on link "Angebot 1" at bounding box center [398, 246] width 211 height 28
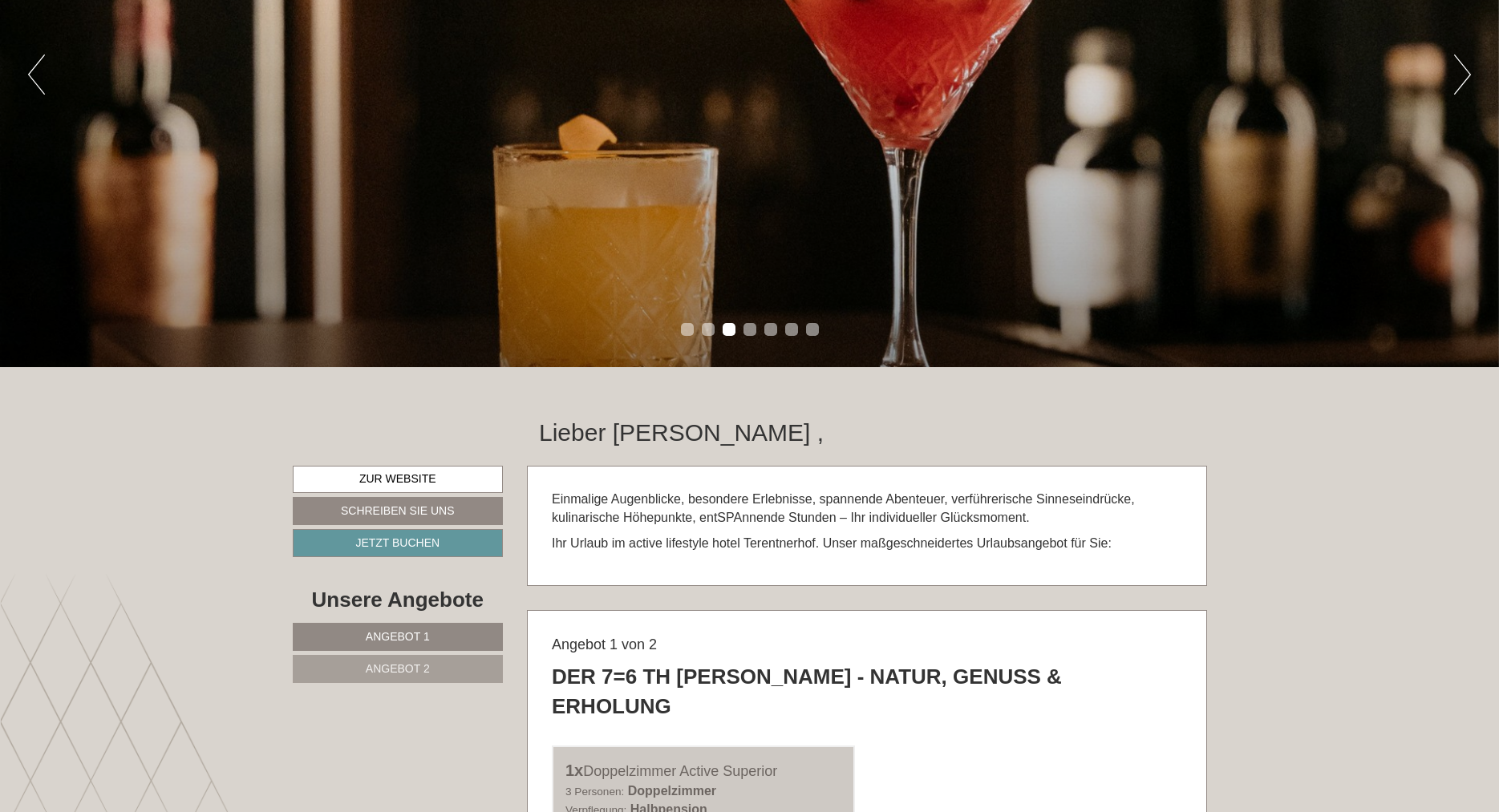
scroll to position [0, 0]
